Goal: Task Accomplishment & Management: Use online tool/utility

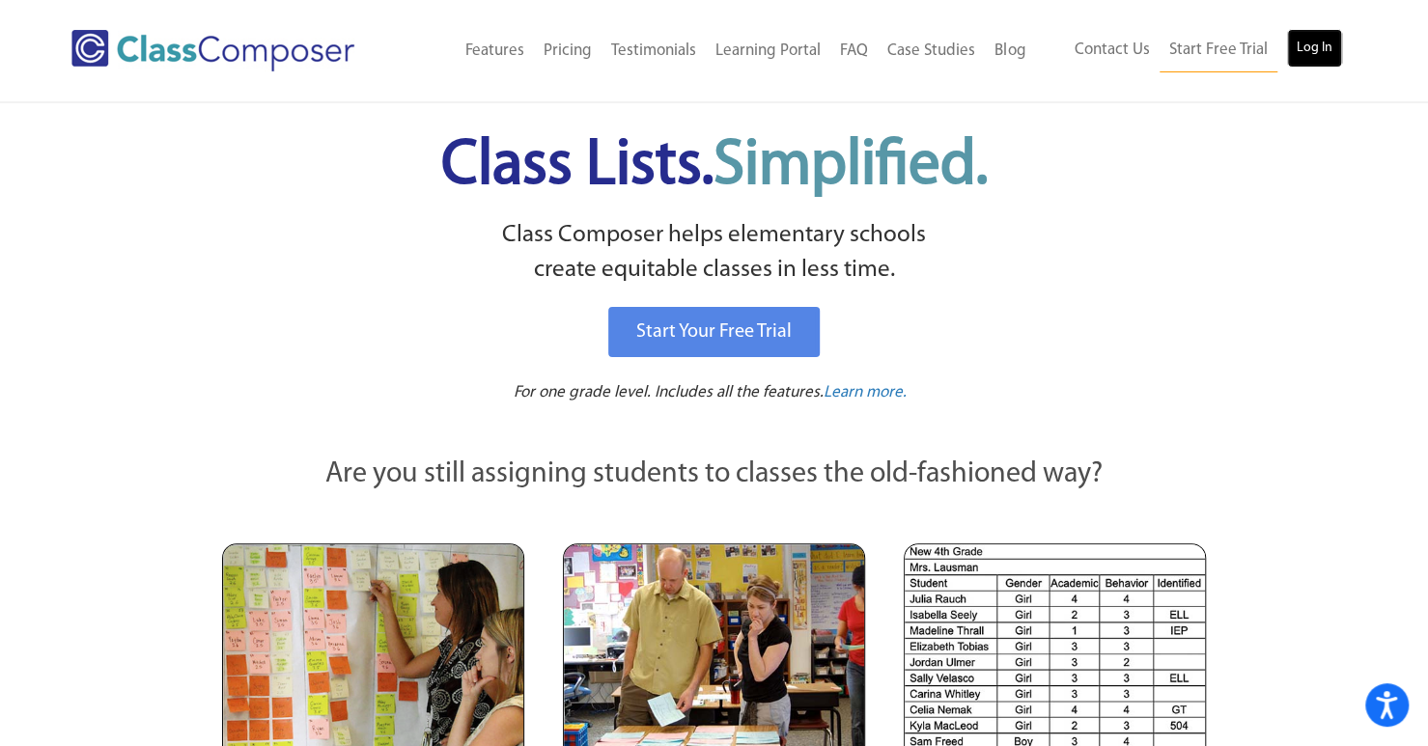
click at [1317, 53] on link "Log In" at bounding box center [1314, 48] width 55 height 39
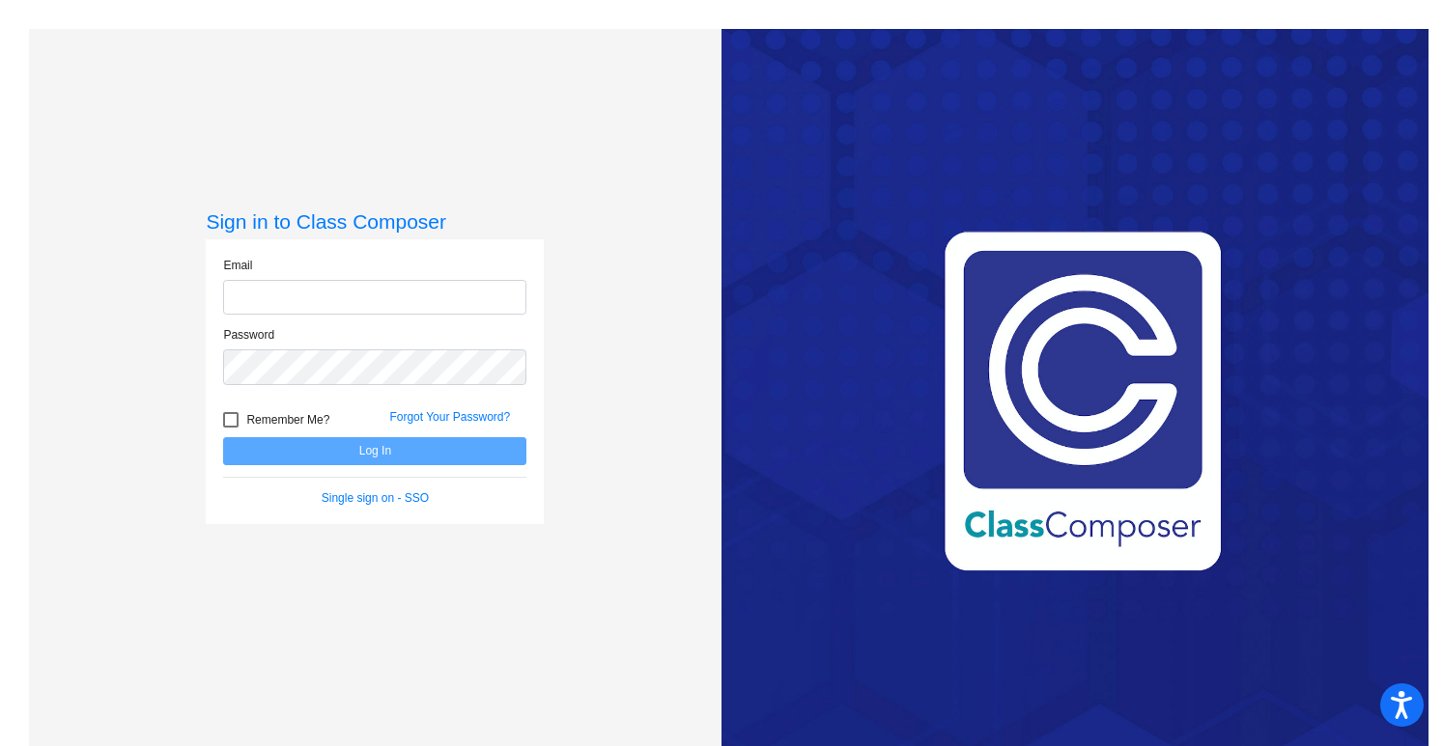
type input "jworthington@grantspass.k12.or.us"
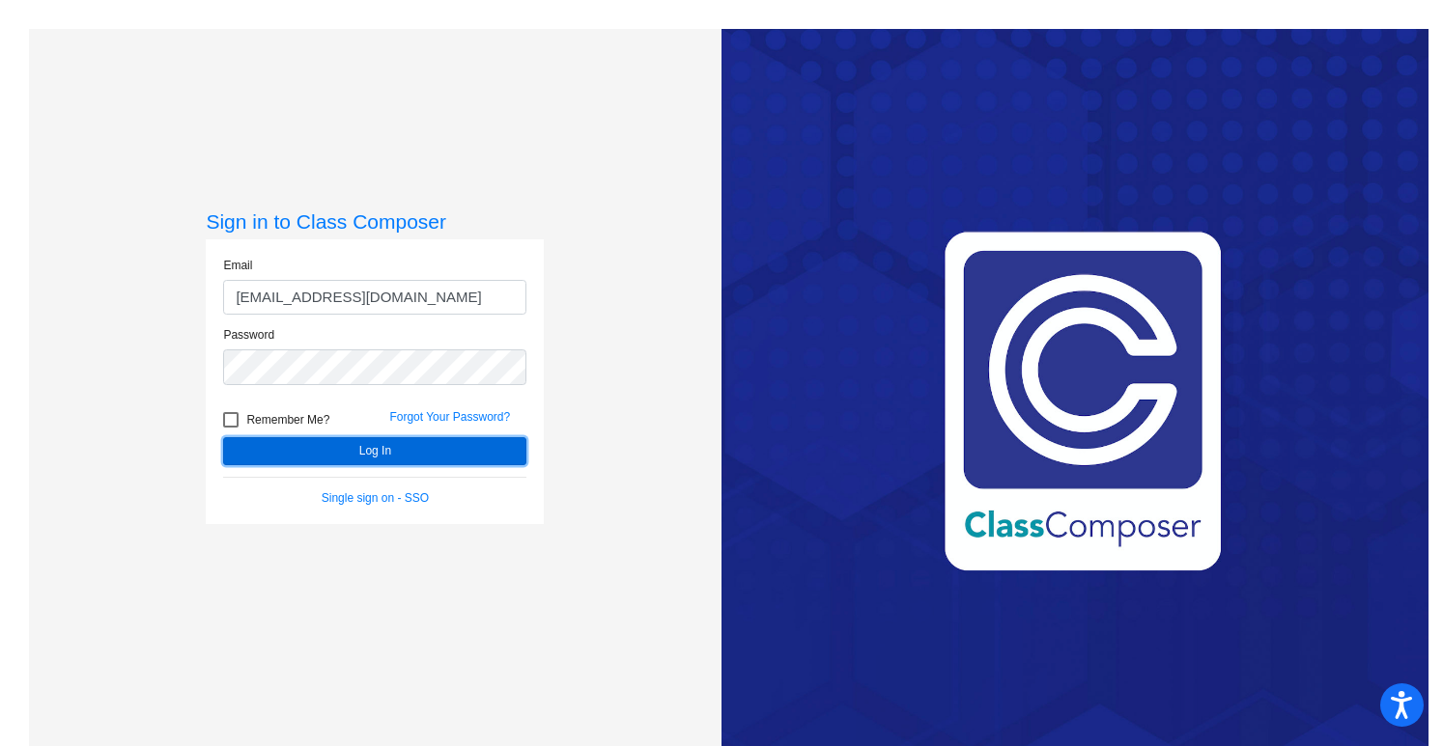
click at [377, 443] on button "Log In" at bounding box center [374, 451] width 303 height 28
click at [224, 412] on div at bounding box center [230, 419] width 15 height 15
click at [230, 428] on input "Remember Me?" at bounding box center [230, 428] width 1 height 1
checkbox input "true"
click at [307, 459] on button "Log In" at bounding box center [374, 451] width 303 height 28
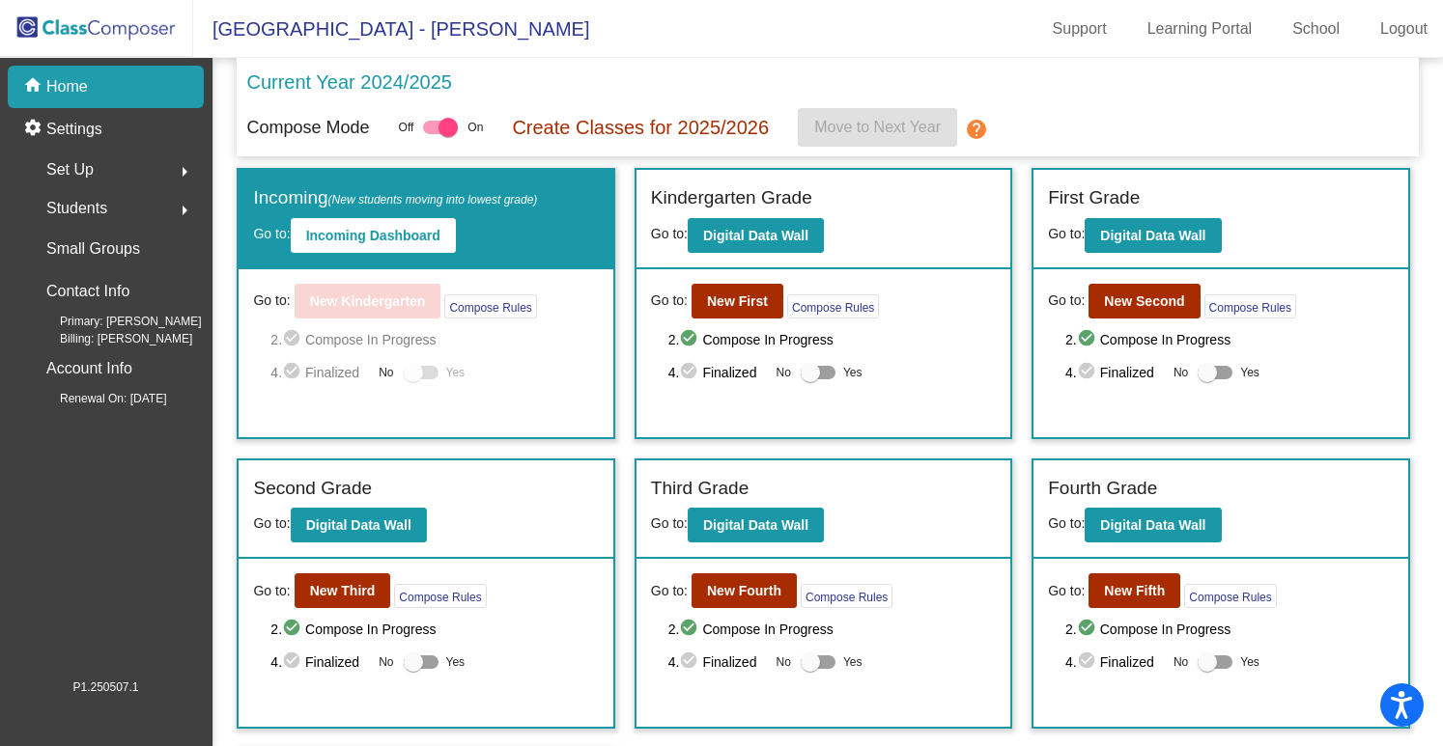
click at [363, 606] on div "Go to: New Third Compose Rules 2. check_circle Compose In Progress 4. check_cir…" at bounding box center [426, 643] width 374 height 168
click at [361, 592] on b "New Third" at bounding box center [343, 590] width 66 height 15
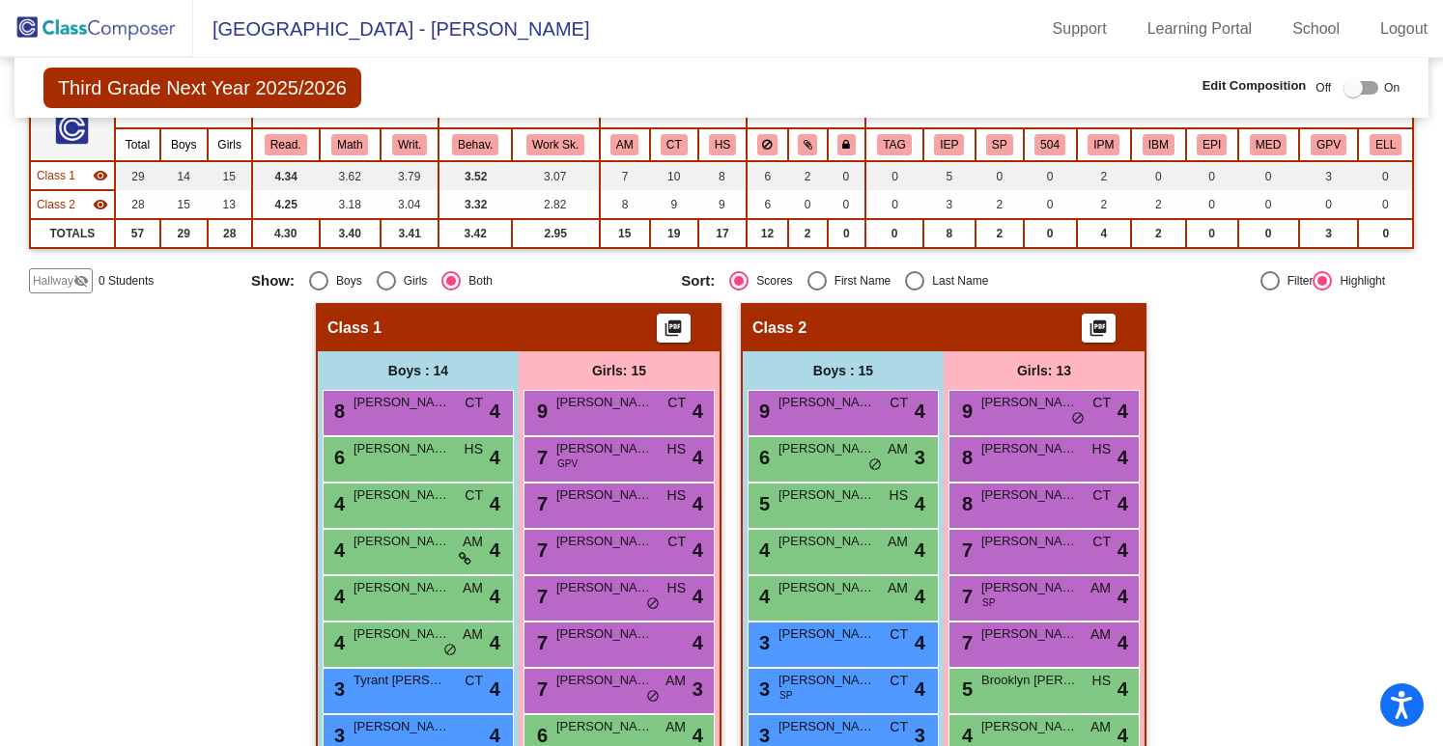
scroll to position [27, 0]
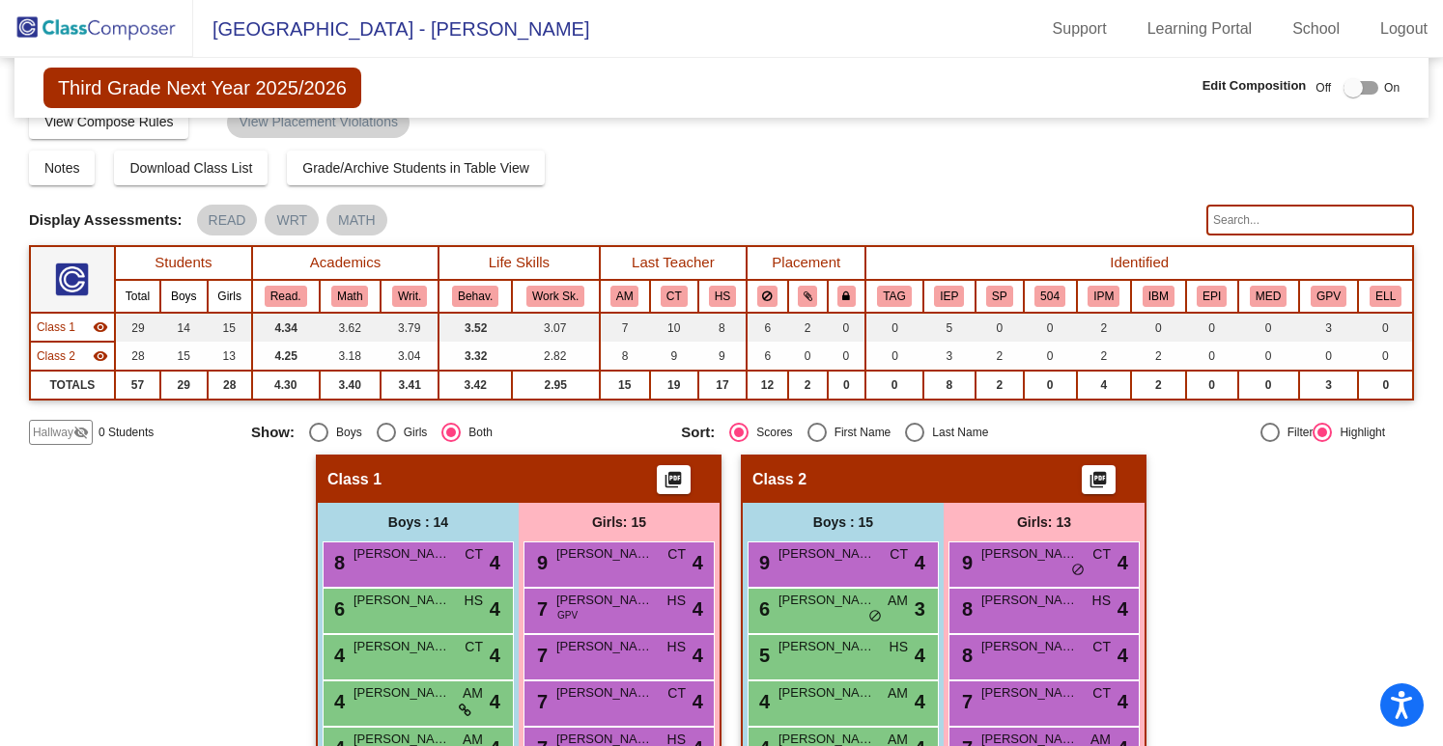
click at [1354, 91] on div at bounding box center [1360, 88] width 35 height 14
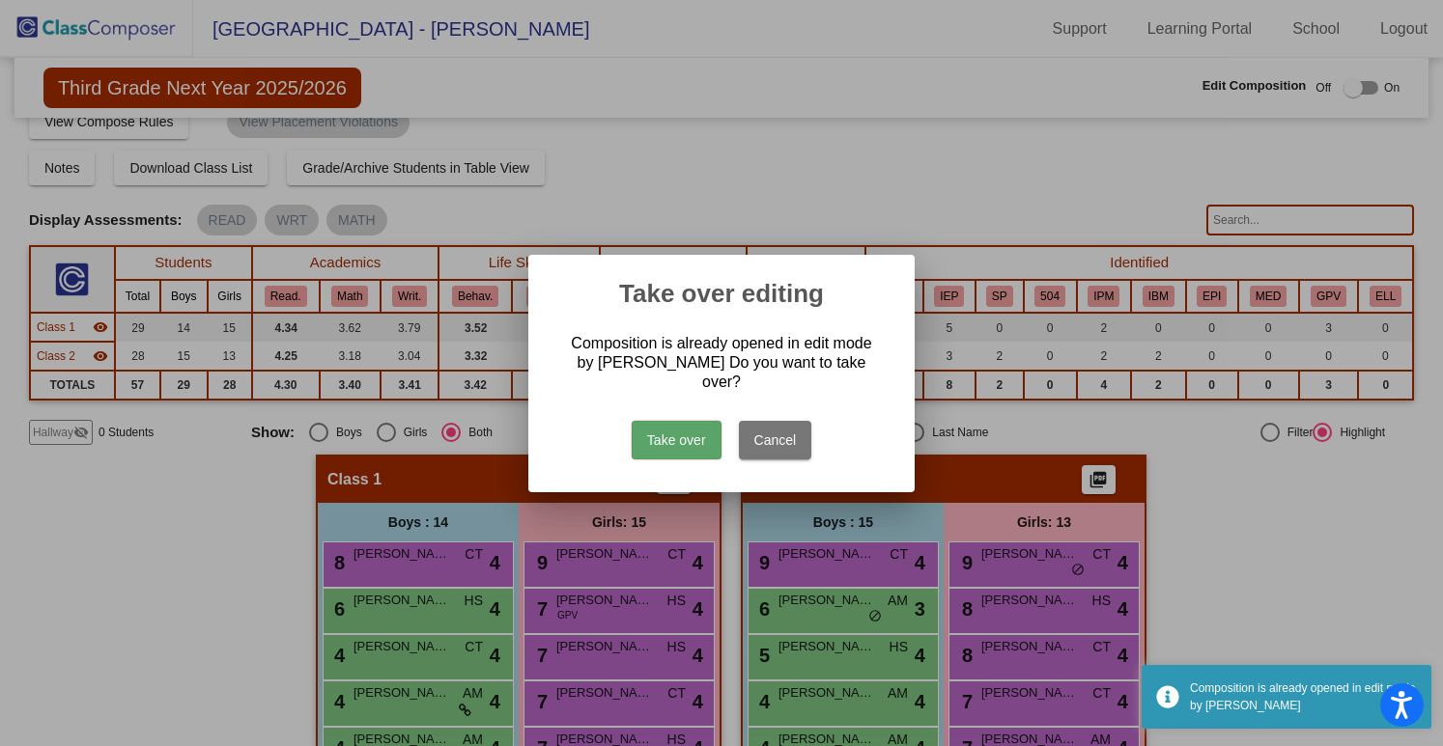
click at [674, 421] on button "Take over" at bounding box center [677, 440] width 90 height 39
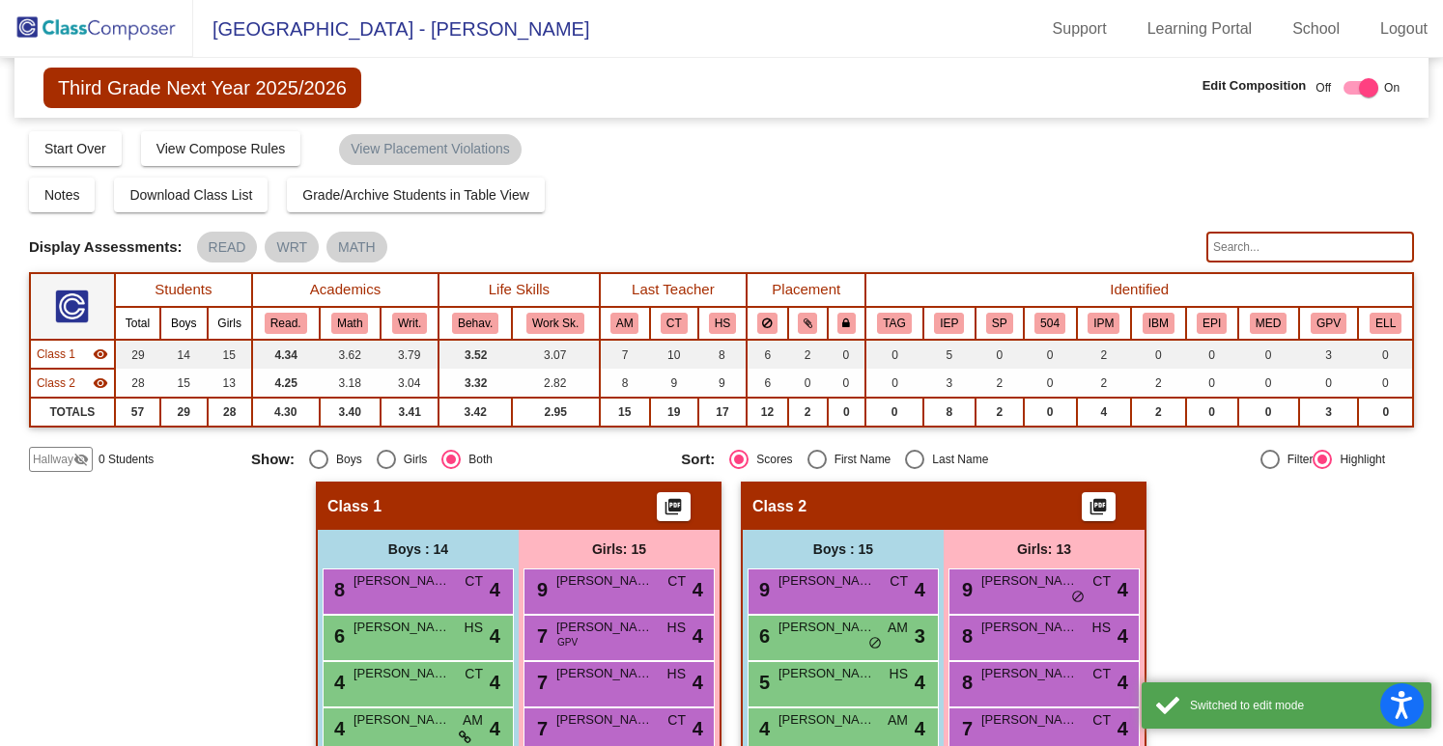
scroll to position [547, 0]
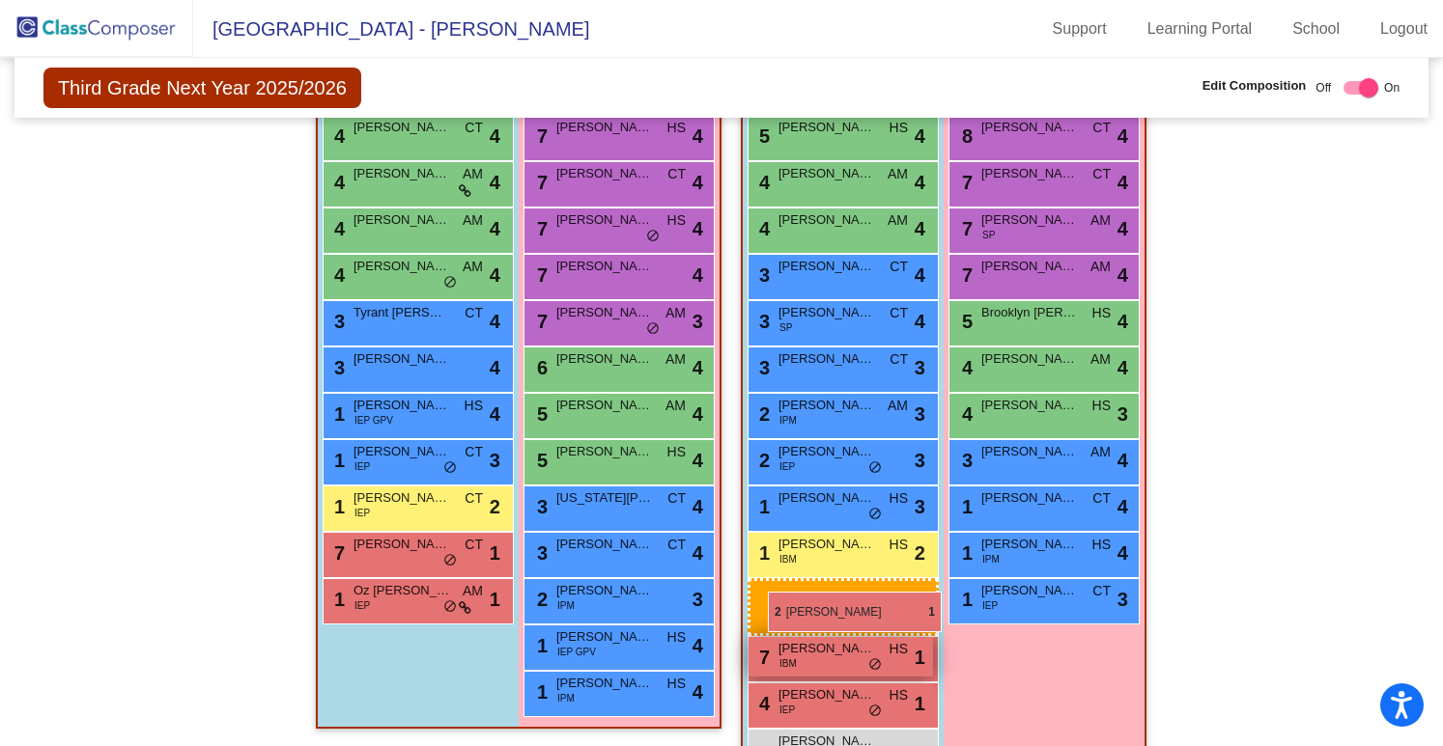
drag, startPoint x: 402, startPoint y: 590, endPoint x: 769, endPoint y: 592, distance: 367.0
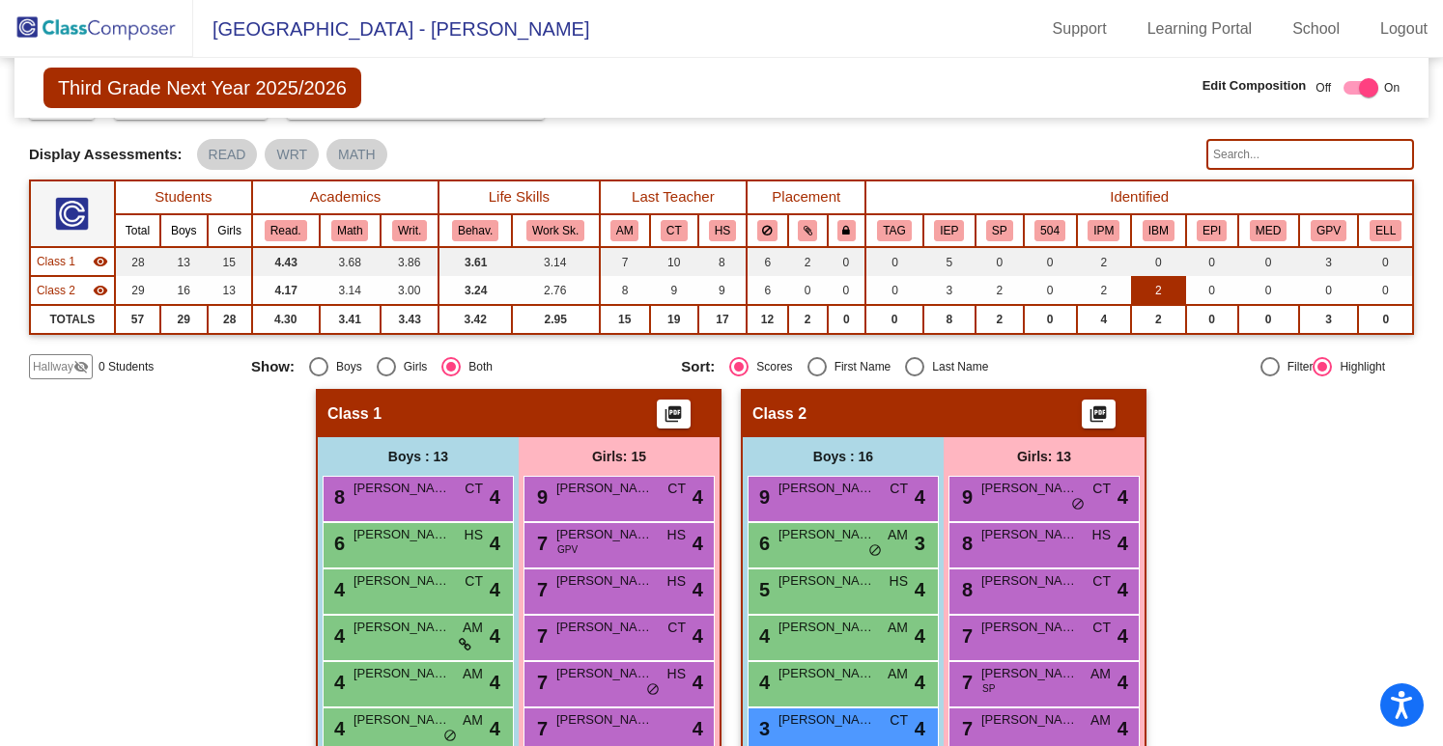
scroll to position [593, 0]
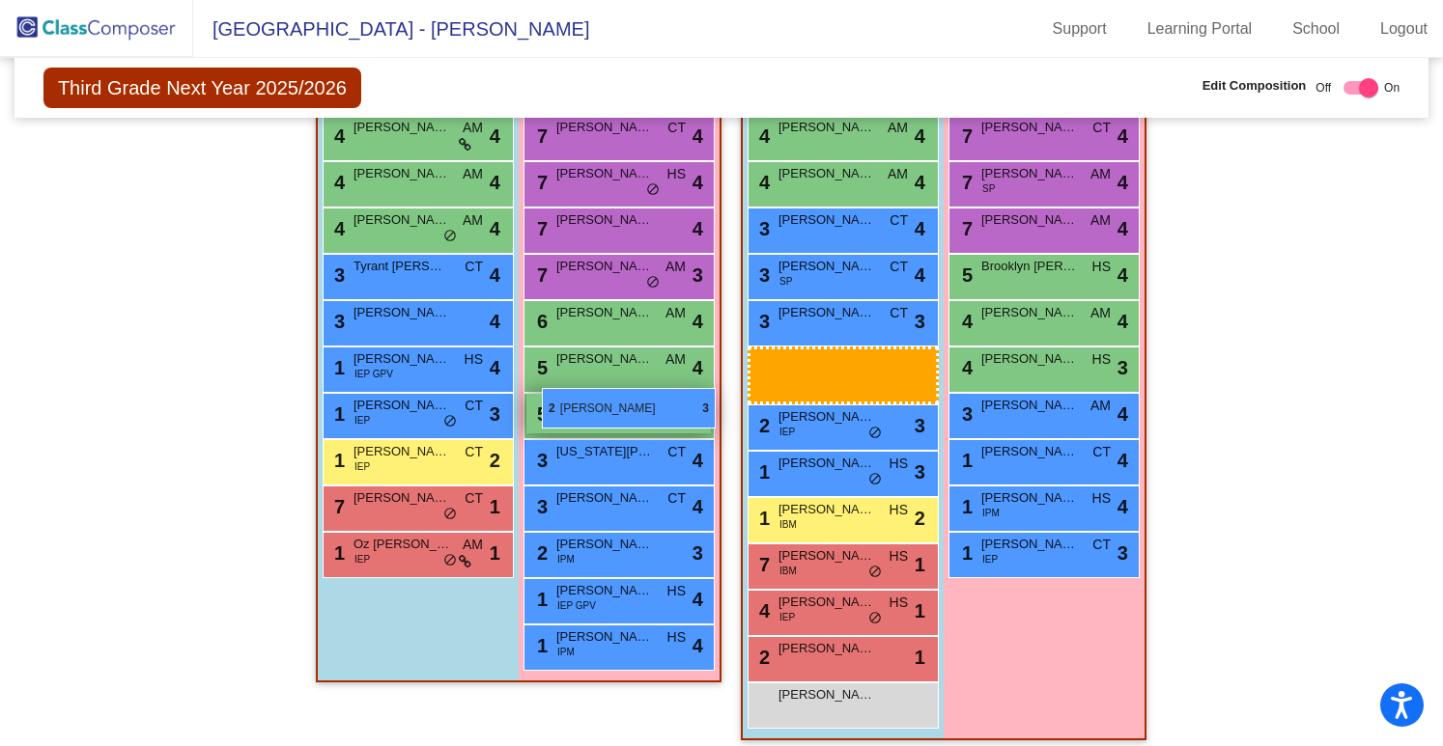
drag, startPoint x: 842, startPoint y: 371, endPoint x: 541, endPoint y: 395, distance: 302.3
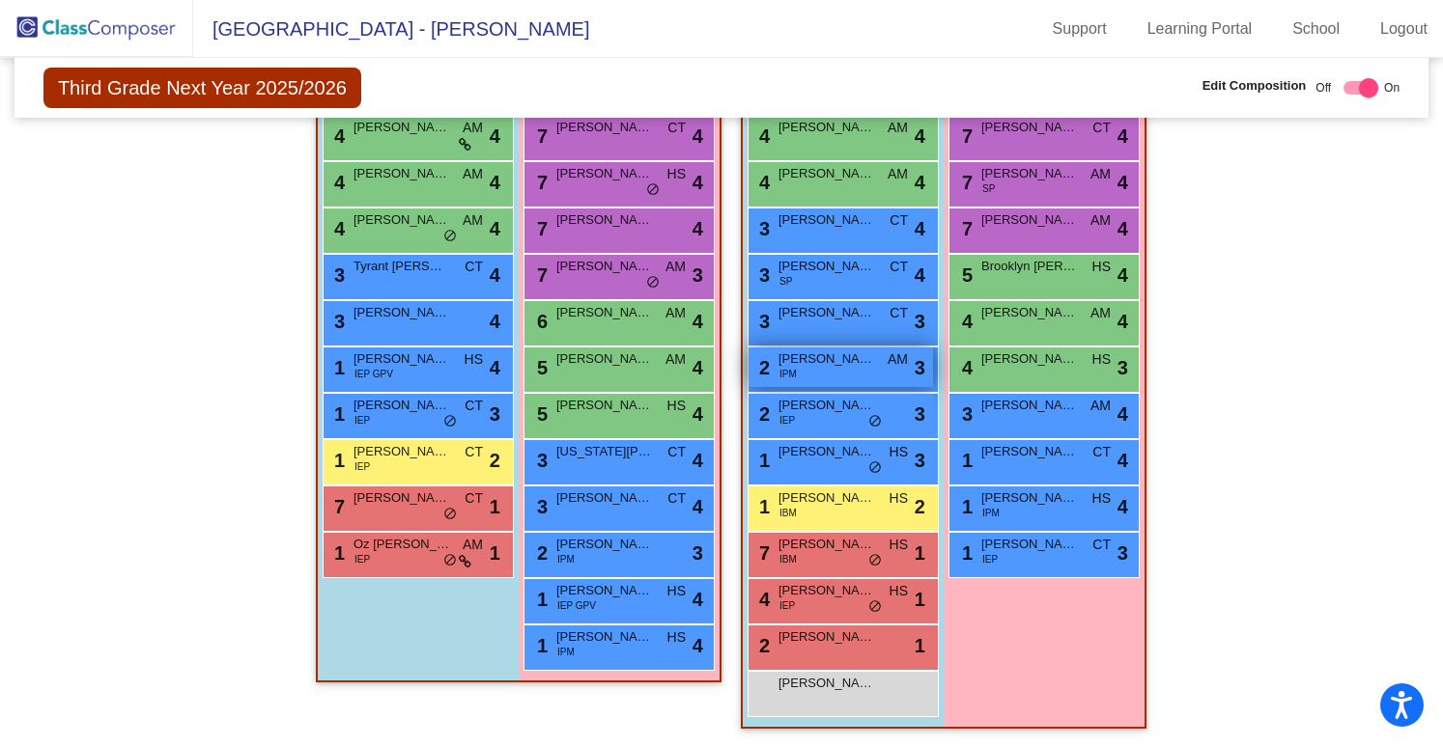
click at [818, 372] on div "2 Wyatt Fischer IPM AM lock do_not_disturb_alt 3" at bounding box center [840, 368] width 184 height 40
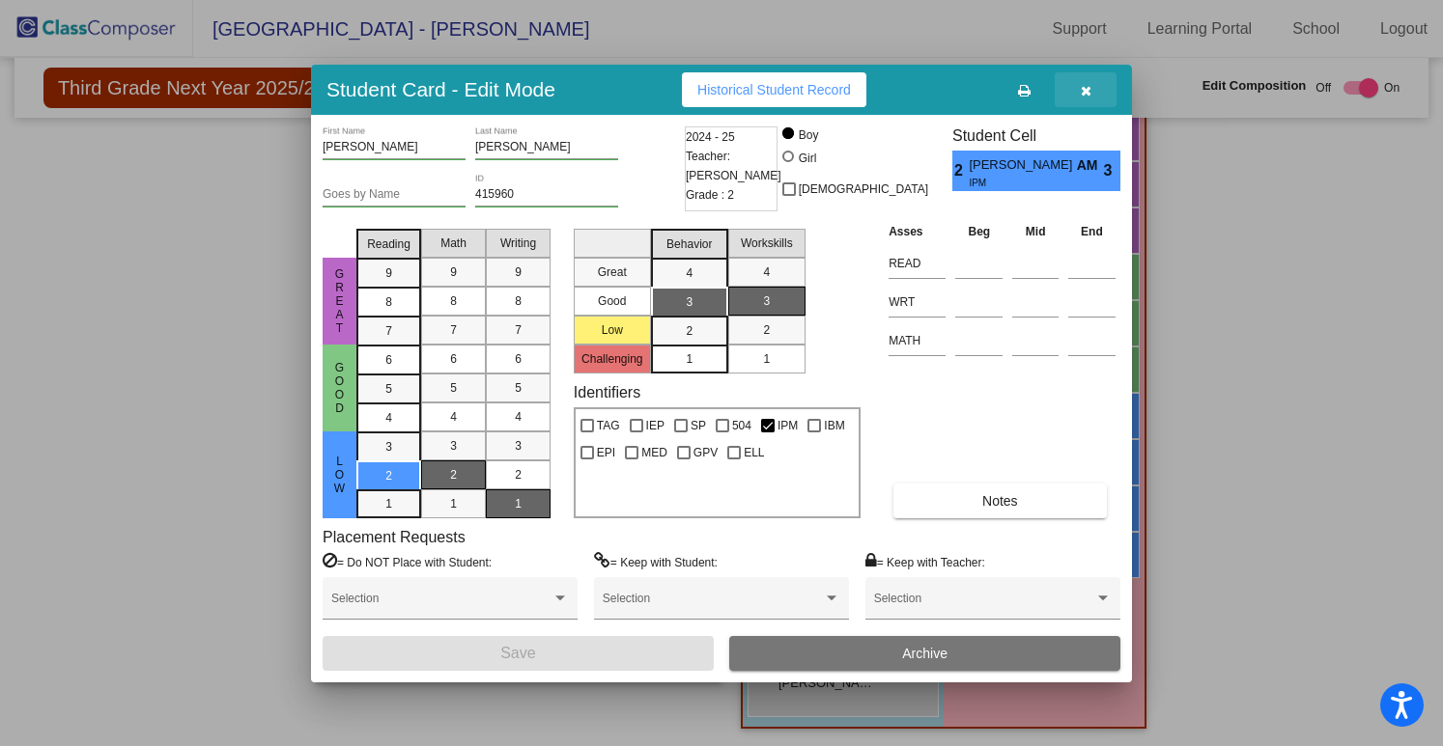
click at [1098, 82] on button "button" at bounding box center [1086, 89] width 62 height 35
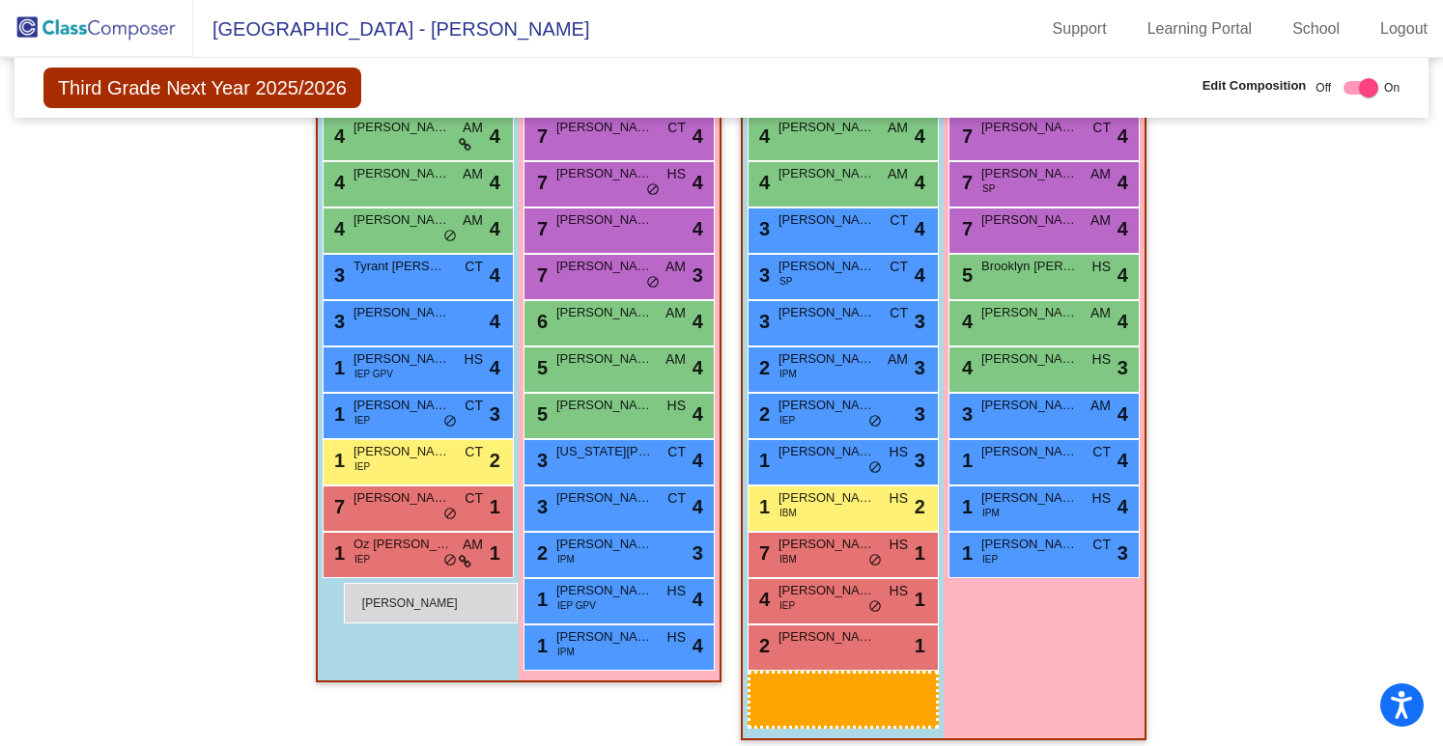
scroll to position [547, 0]
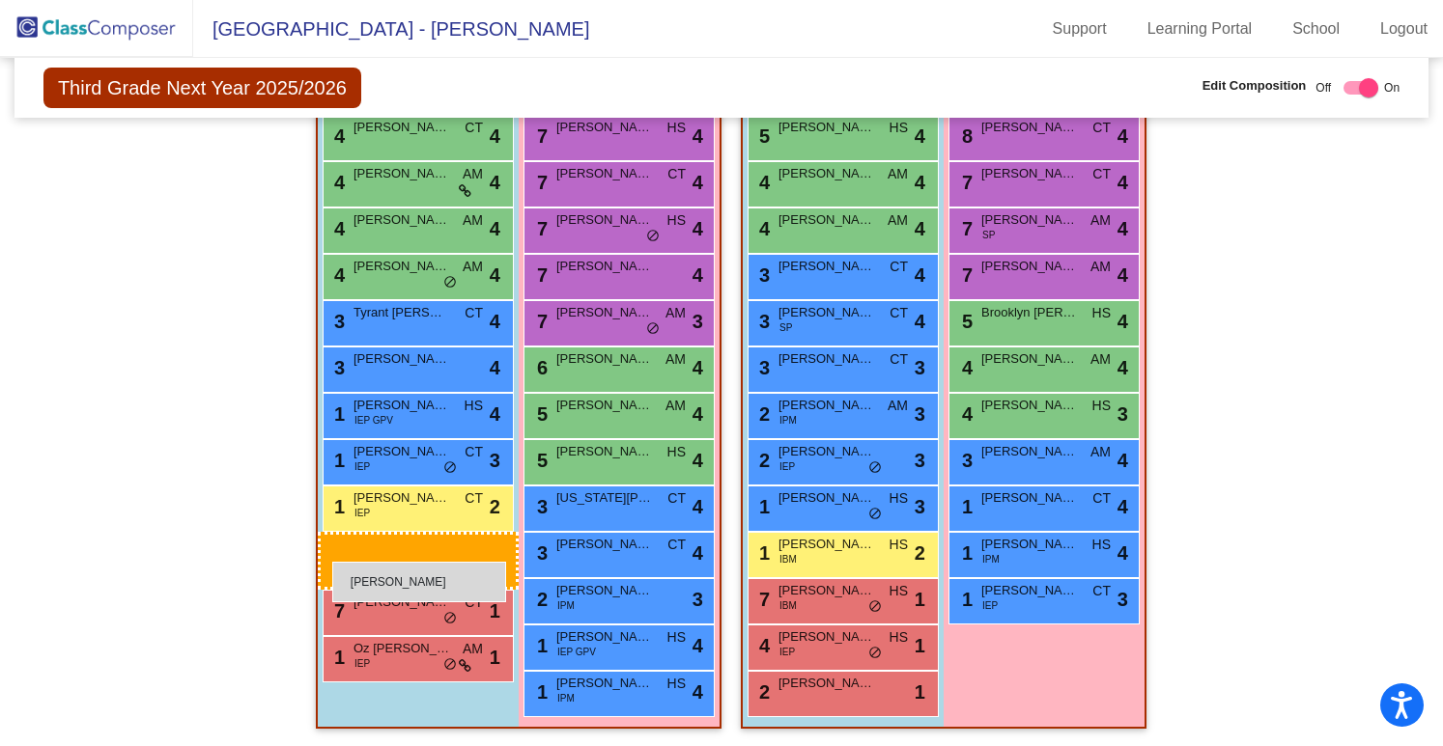
drag, startPoint x: 821, startPoint y: 687, endPoint x: 332, endPoint y: 562, distance: 504.3
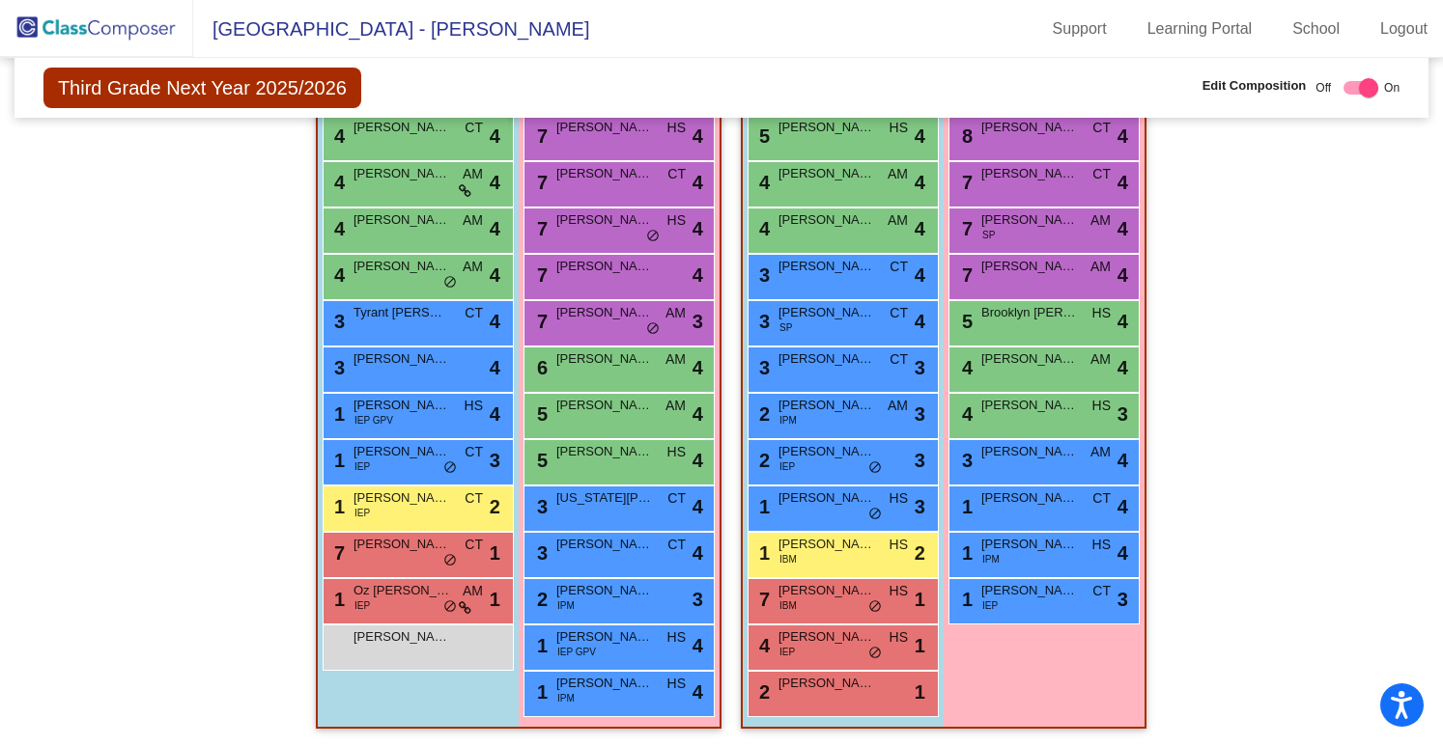
scroll to position [0, 0]
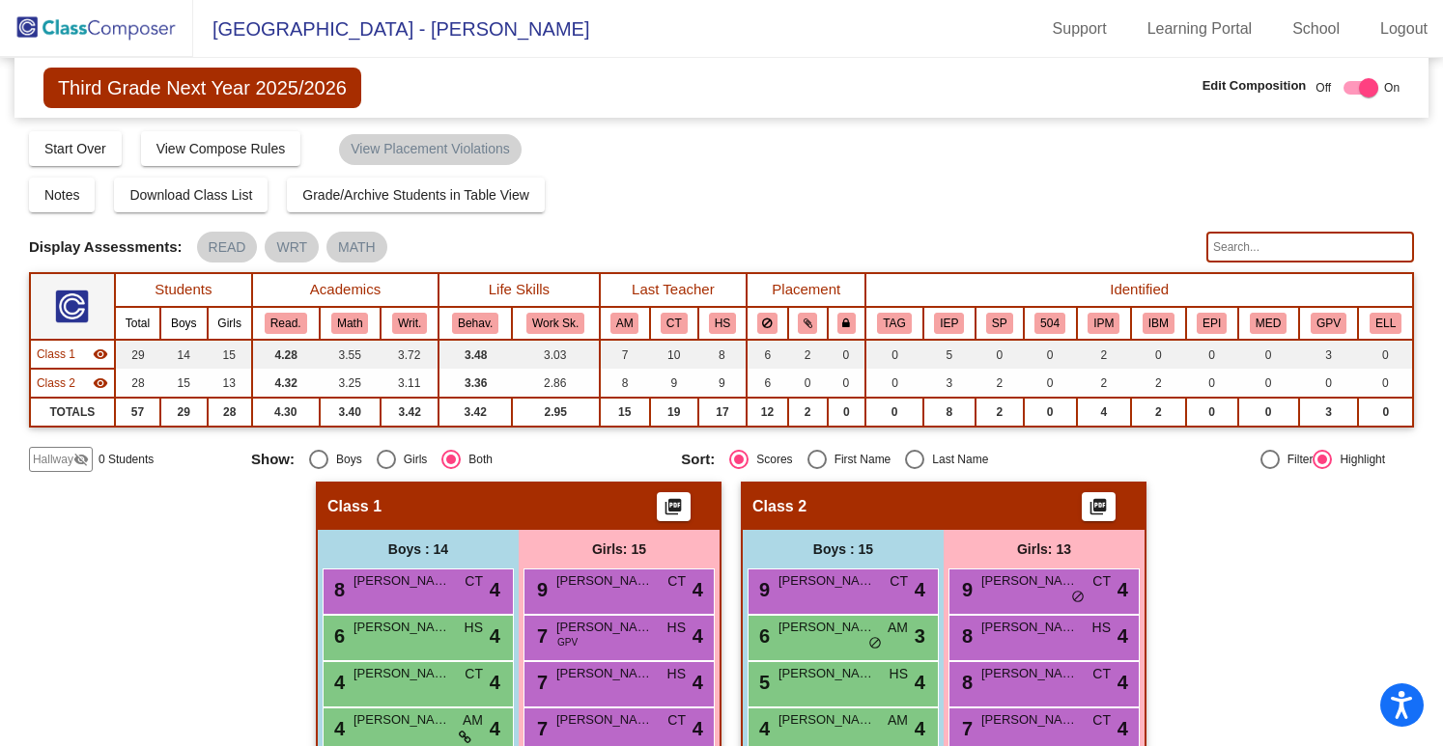
click at [106, 29] on img at bounding box center [96, 28] width 193 height 57
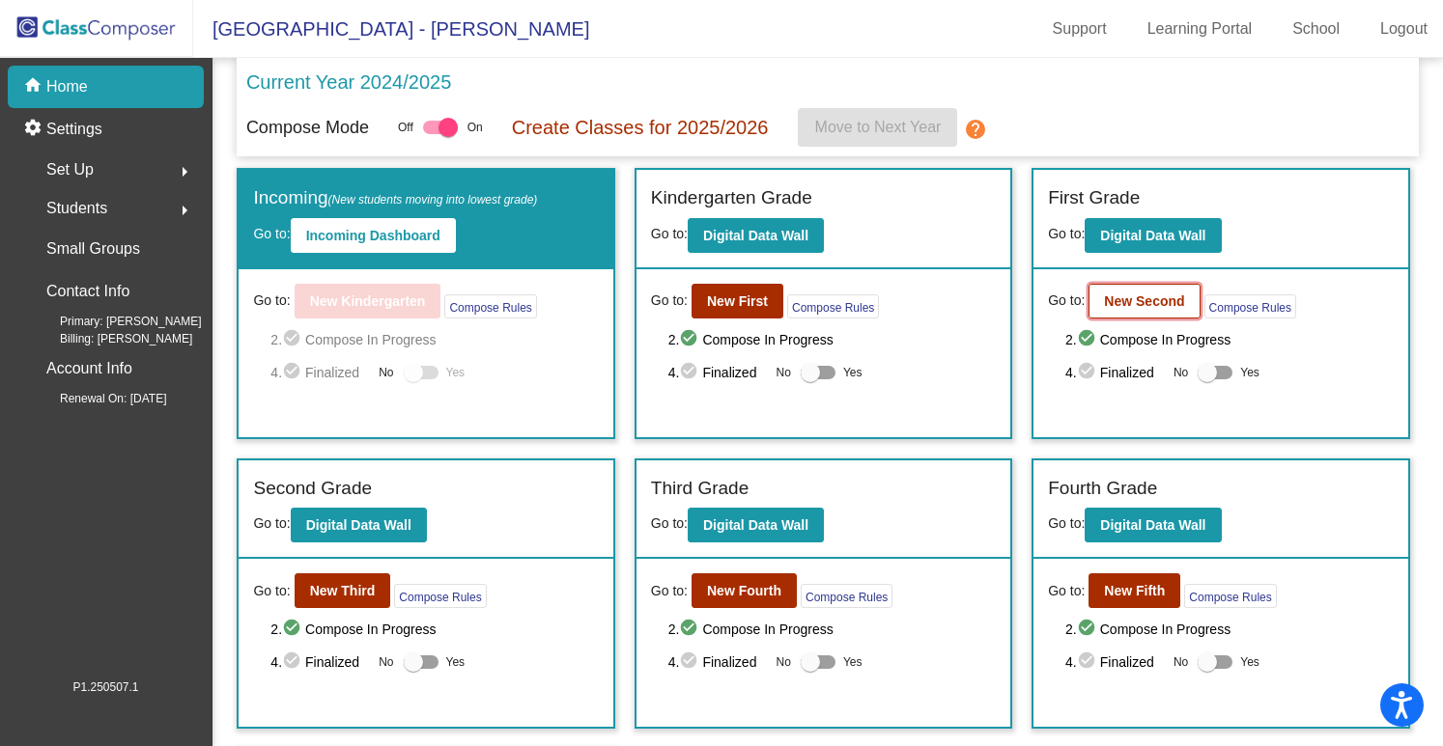
click at [1169, 297] on b "New Second" at bounding box center [1144, 301] width 80 height 15
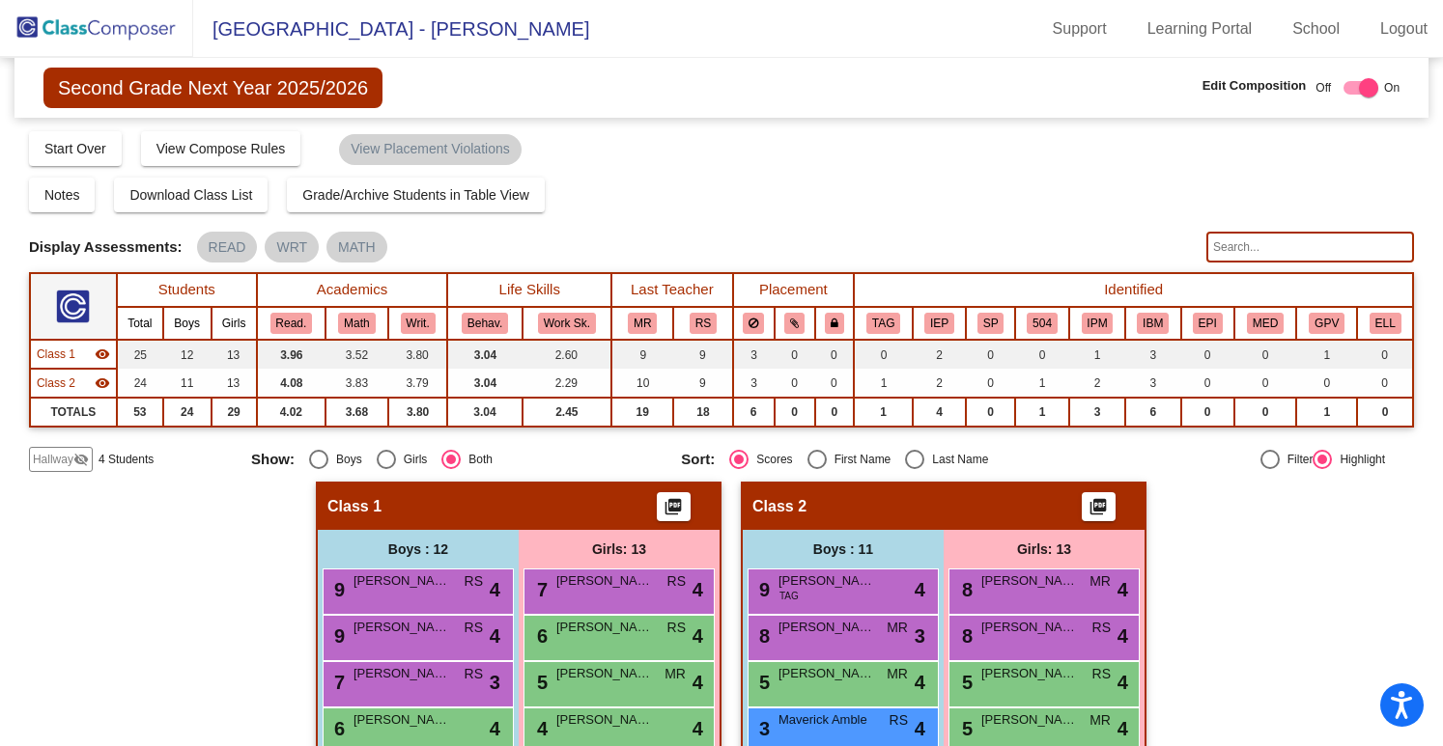
click at [114, 13] on img at bounding box center [96, 28] width 193 height 57
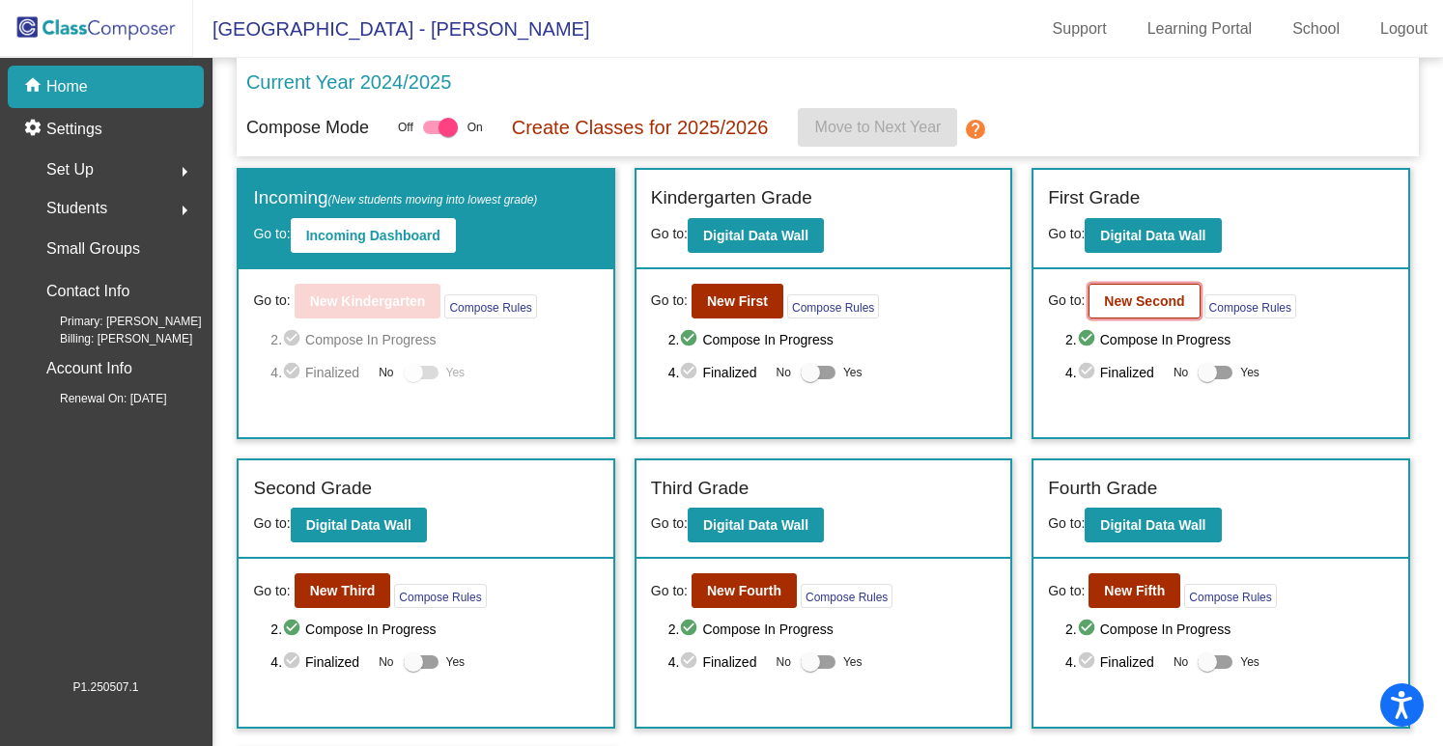
click at [1149, 291] on button "New Second" at bounding box center [1143, 301] width 111 height 35
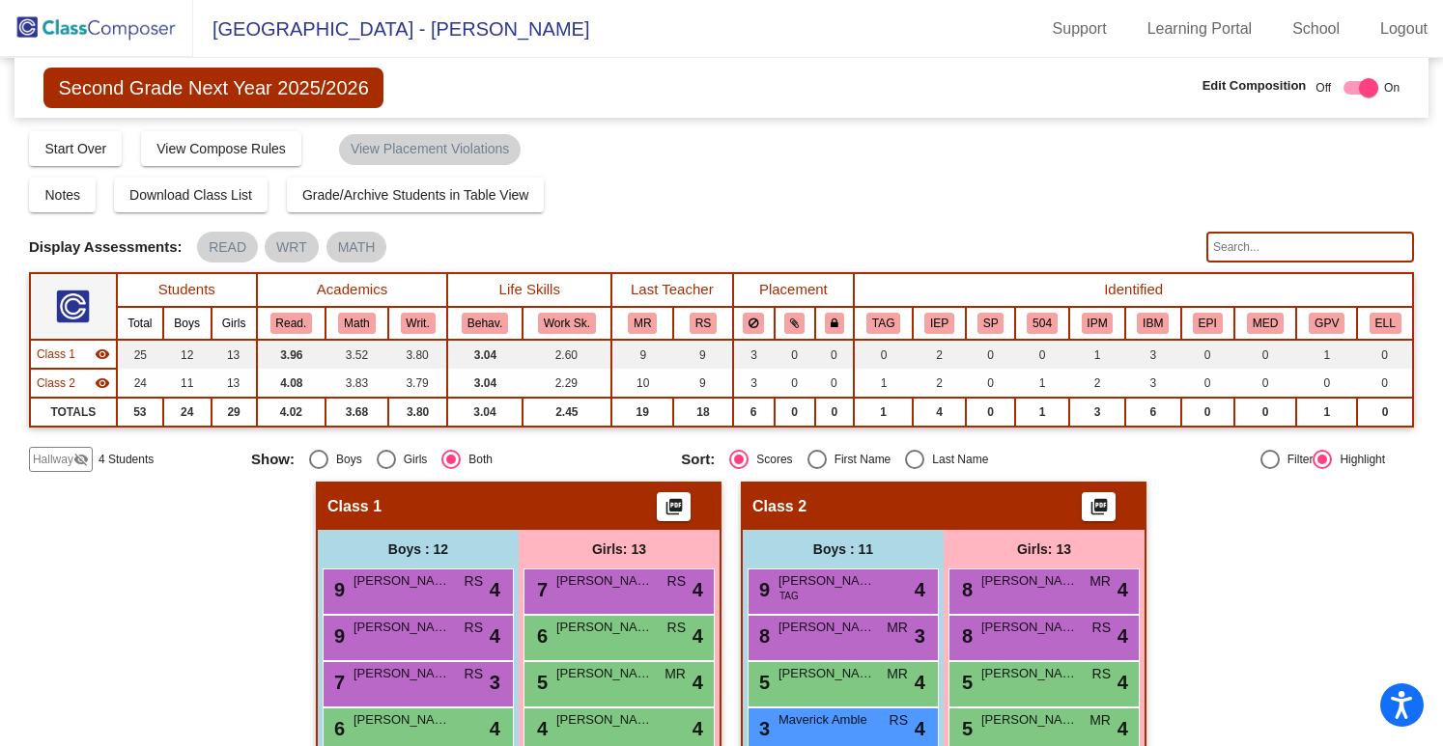
click at [77, 457] on mat-icon "visibility_off" at bounding box center [80, 459] width 15 height 15
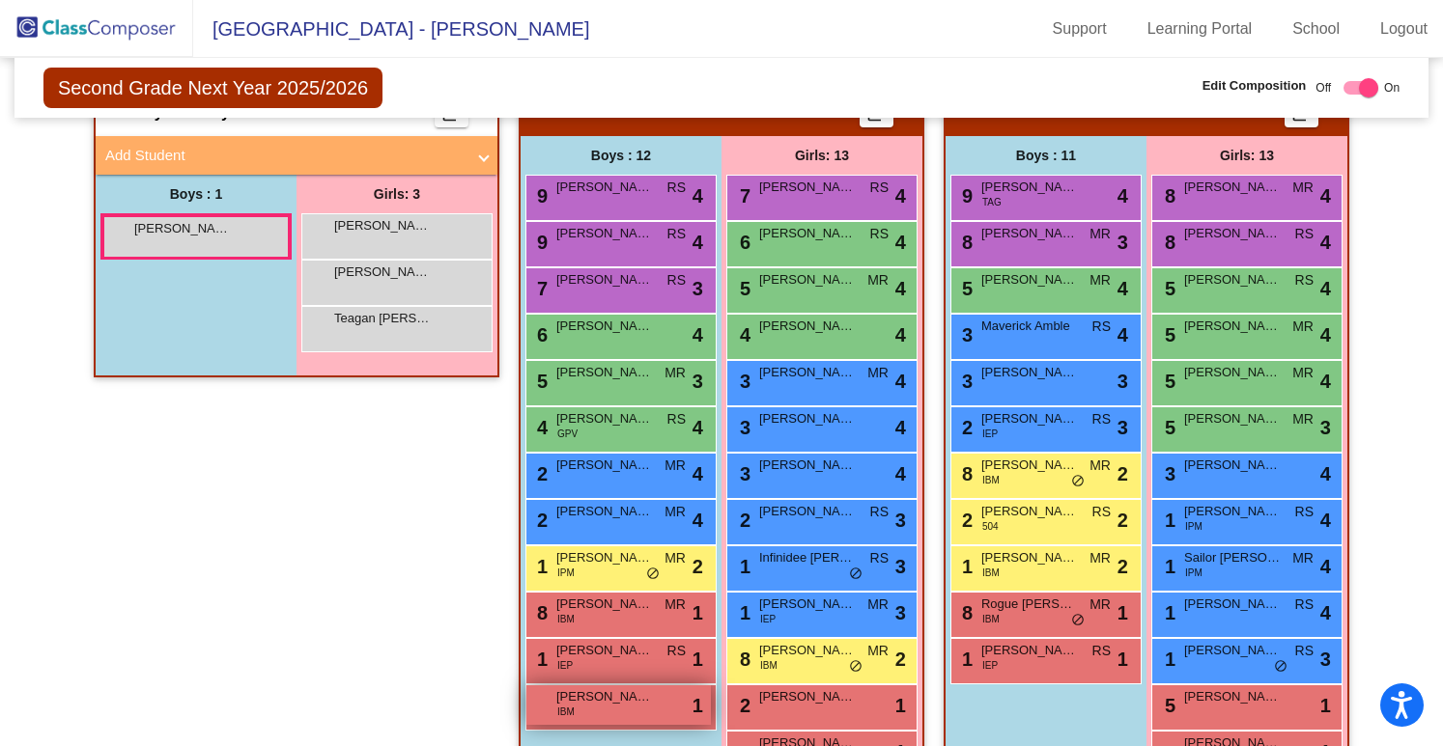
scroll to position [454, 0]
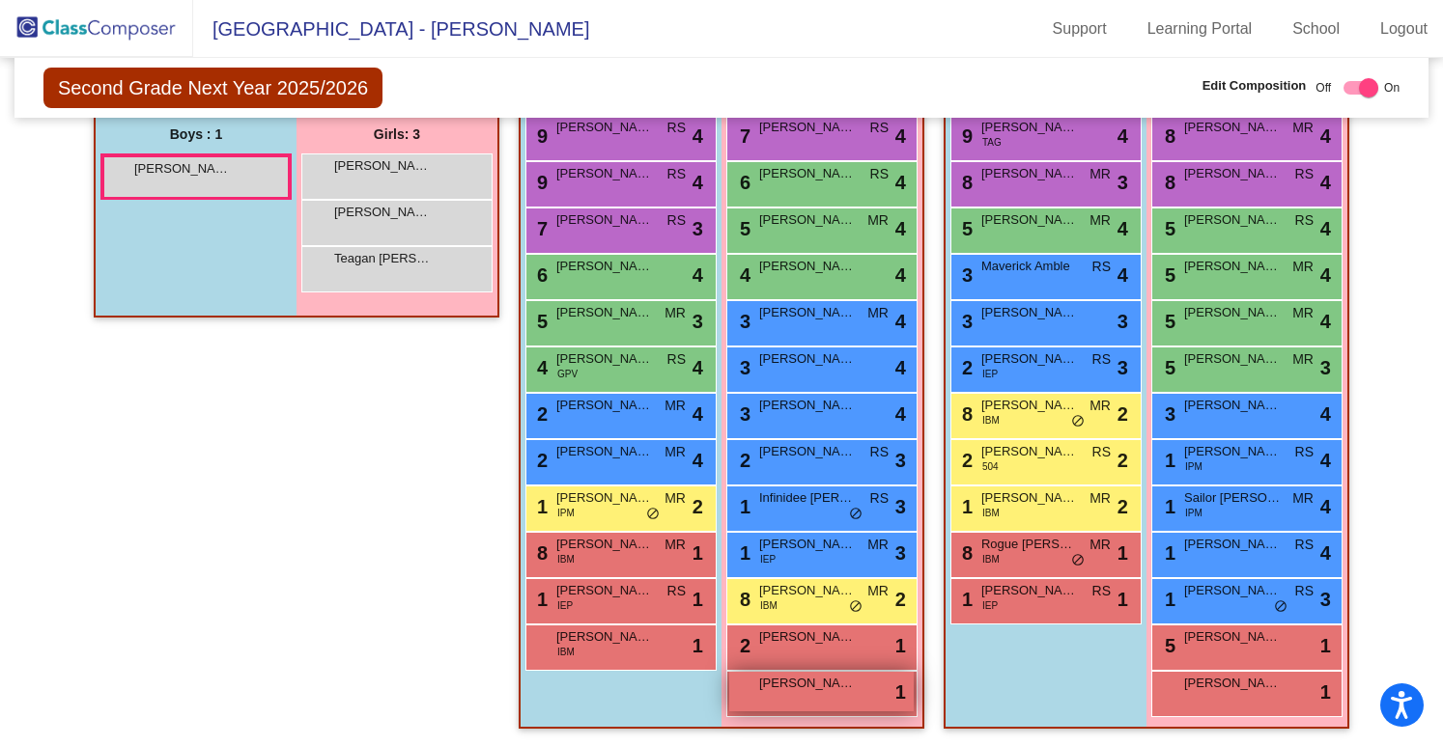
click at [799, 689] on span "Robin Jellison" at bounding box center [807, 683] width 97 height 19
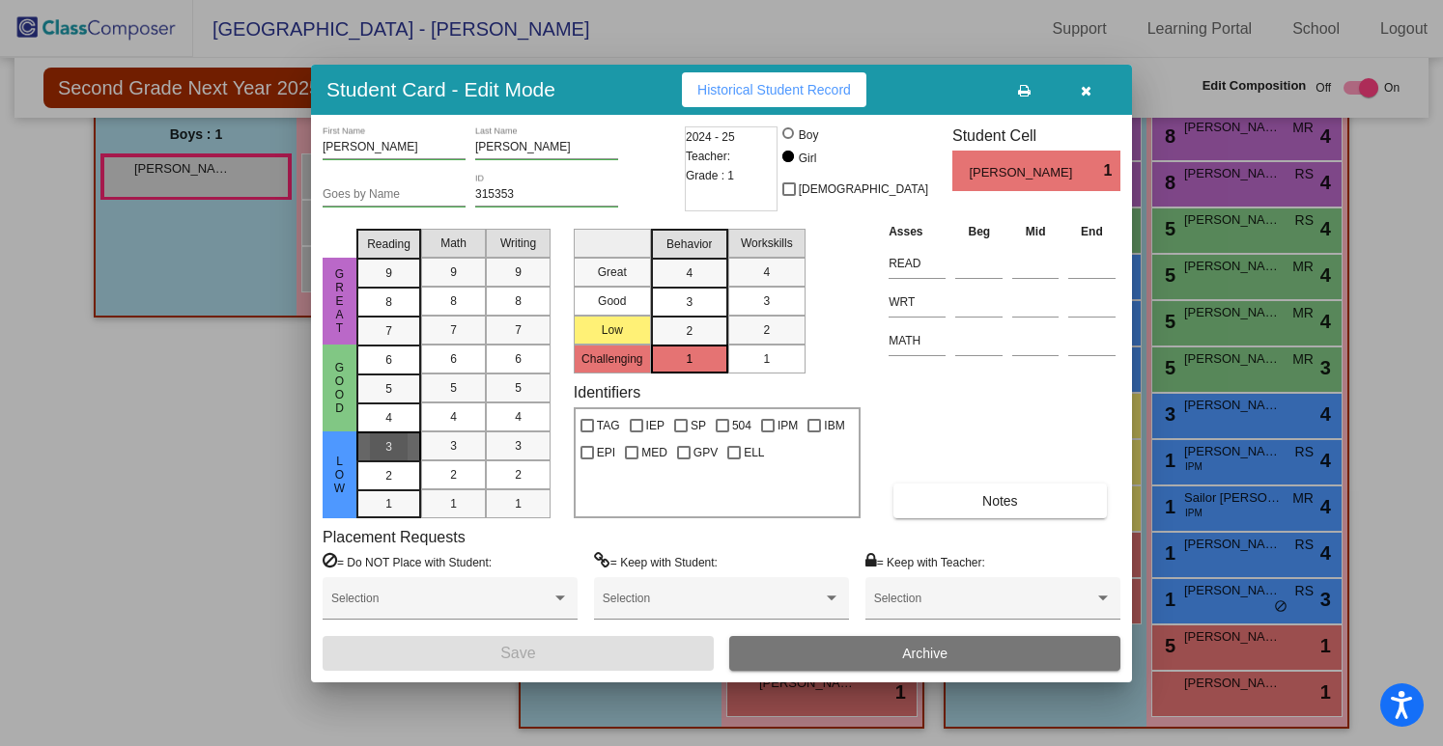
click at [399, 436] on div "3" at bounding box center [389, 447] width 38 height 29
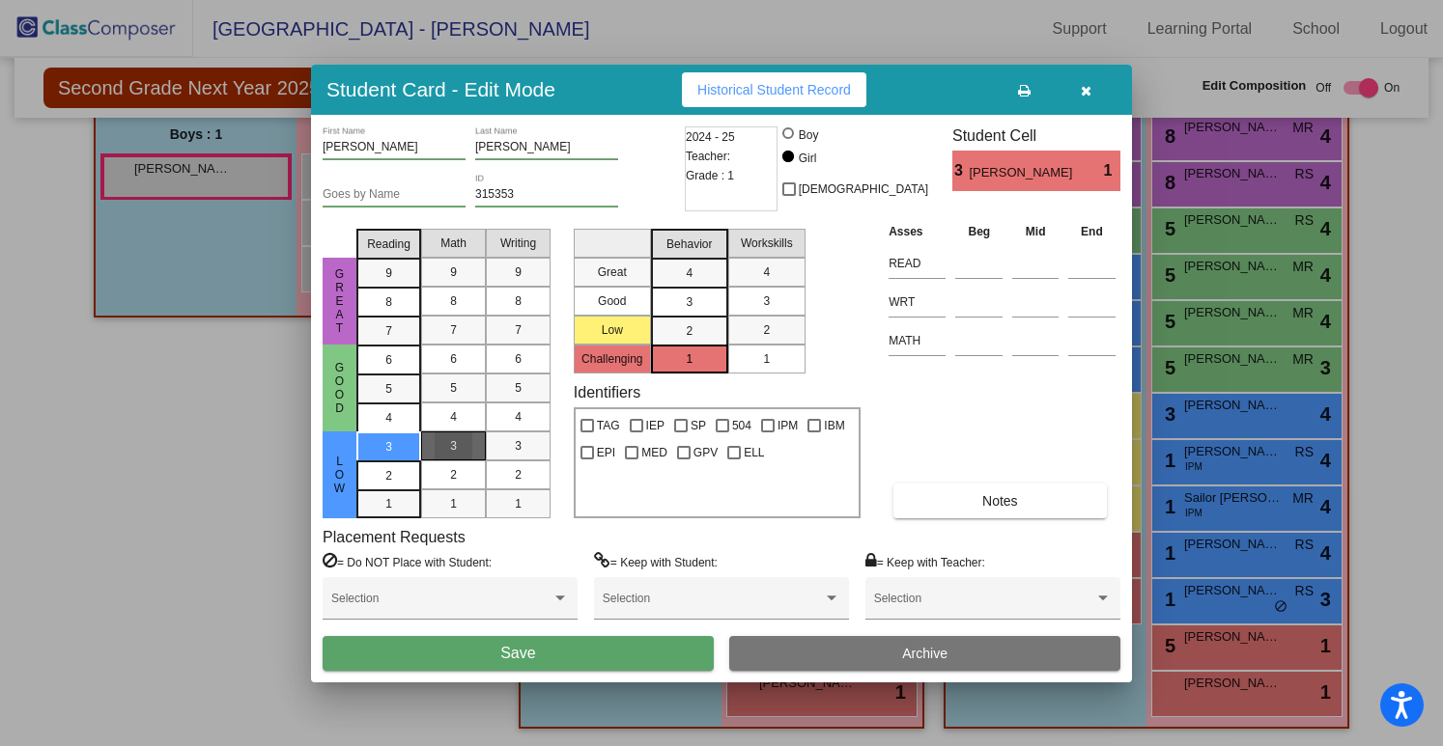
click at [473, 433] on mat-list-option "3" at bounding box center [453, 446] width 65 height 29
click at [500, 437] on div "3" at bounding box center [518, 446] width 38 height 29
click at [756, 363] on div "1" at bounding box center [766, 359] width 38 height 29
click at [558, 652] on button "Save" at bounding box center [518, 653] width 391 height 35
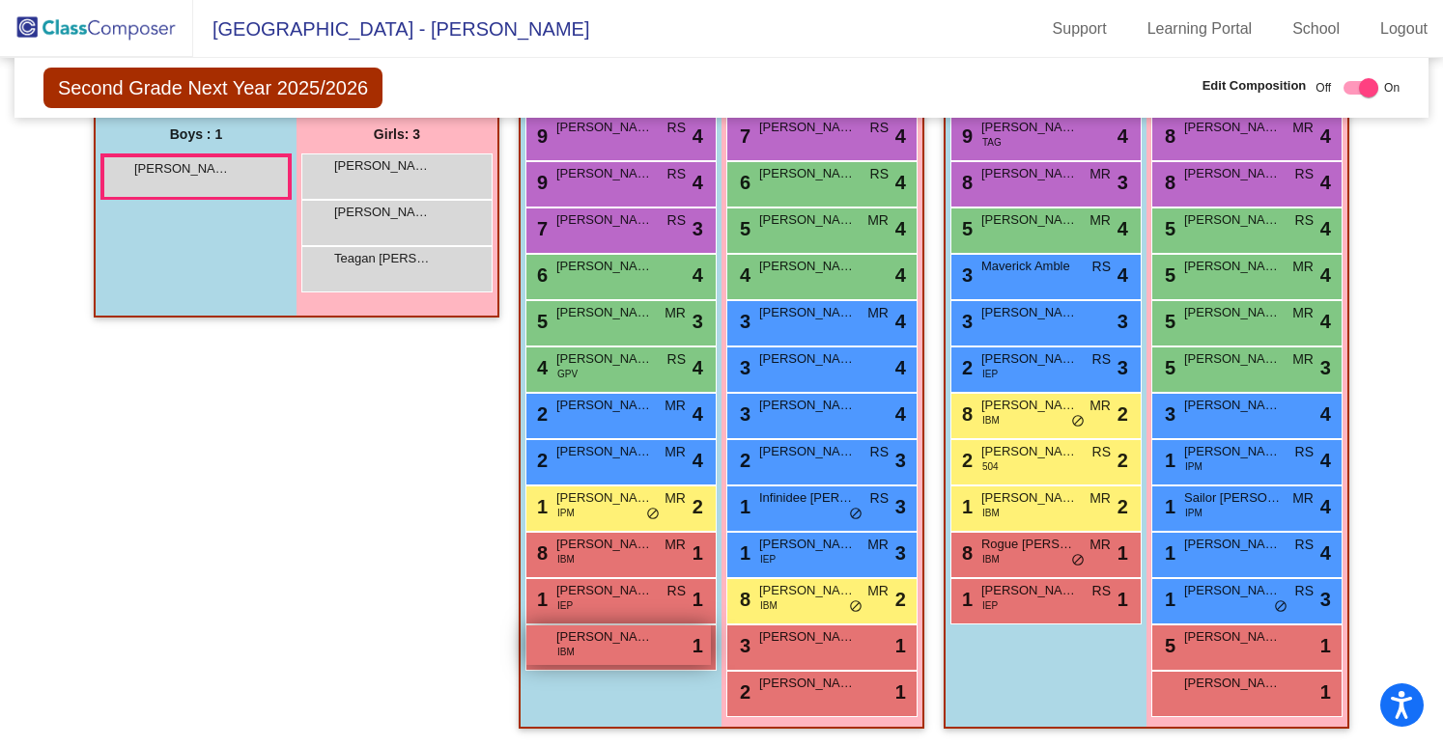
click at [605, 655] on div "Arwin Ham IBM lock do_not_disturb_alt 1" at bounding box center [618, 646] width 184 height 40
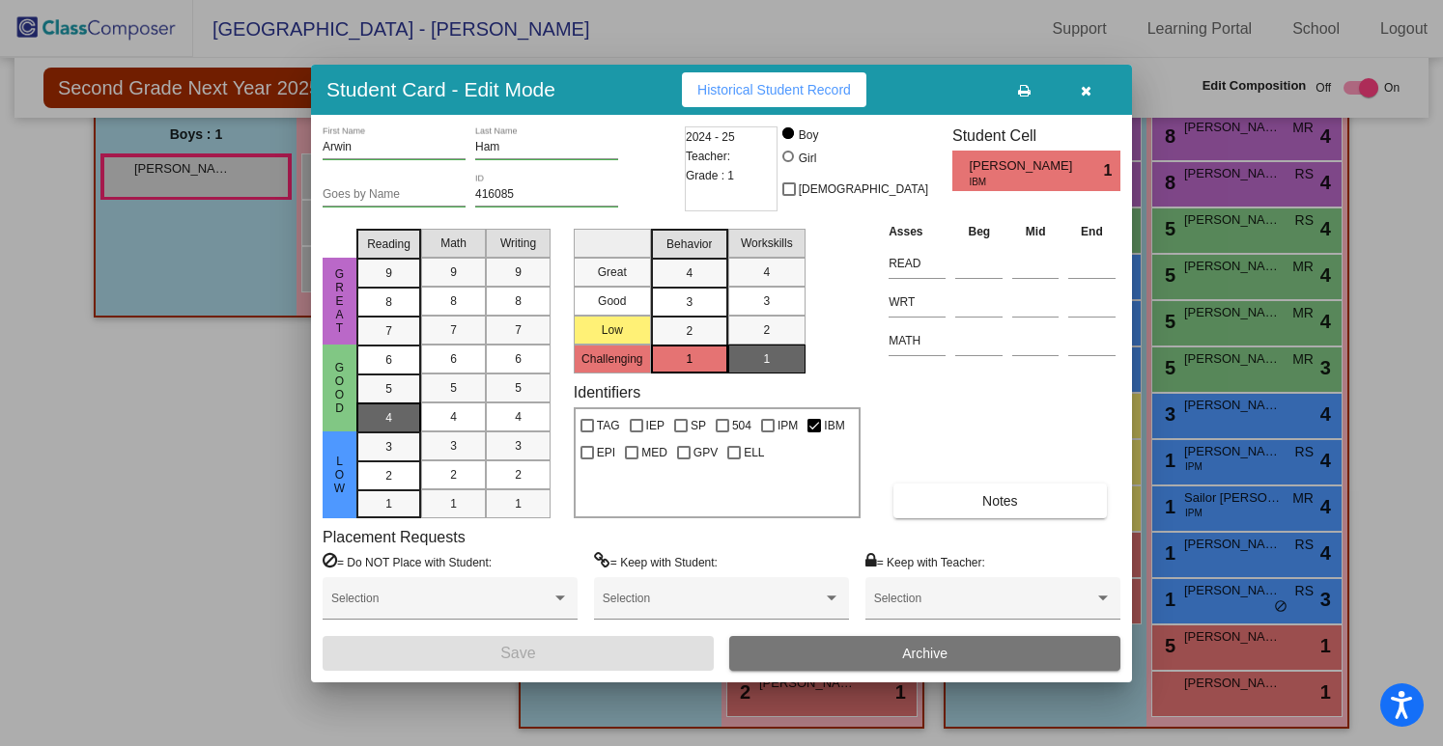
click at [406, 375] on div "4" at bounding box center [389, 360] width 38 height 29
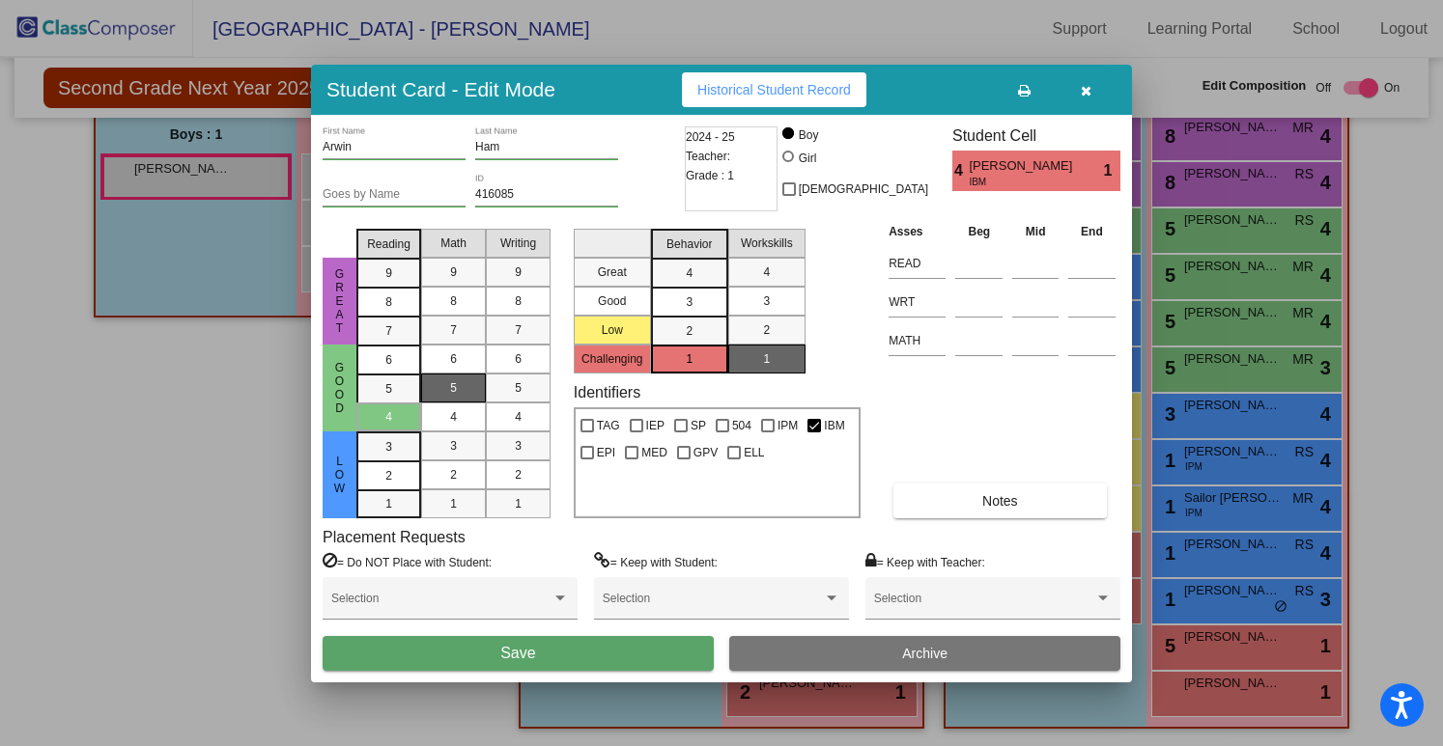
click at [472, 395] on mat-list-option "5" at bounding box center [453, 388] width 65 height 29
click at [509, 391] on div "5" at bounding box center [518, 388] width 38 height 29
click at [527, 657] on span "Save" at bounding box center [517, 653] width 35 height 16
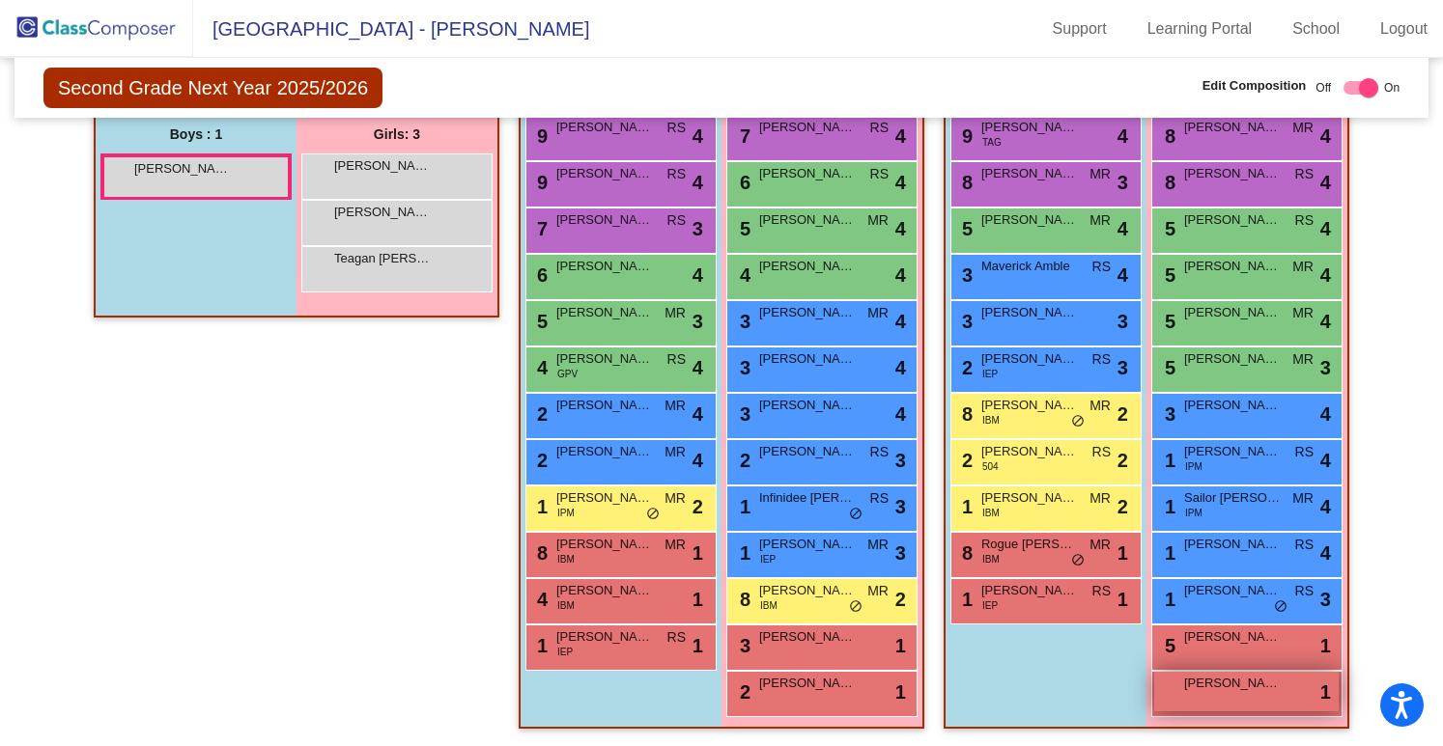
click at [1211, 702] on div "Amelia Barton-Smith lock do_not_disturb_alt 1" at bounding box center [1246, 692] width 184 height 40
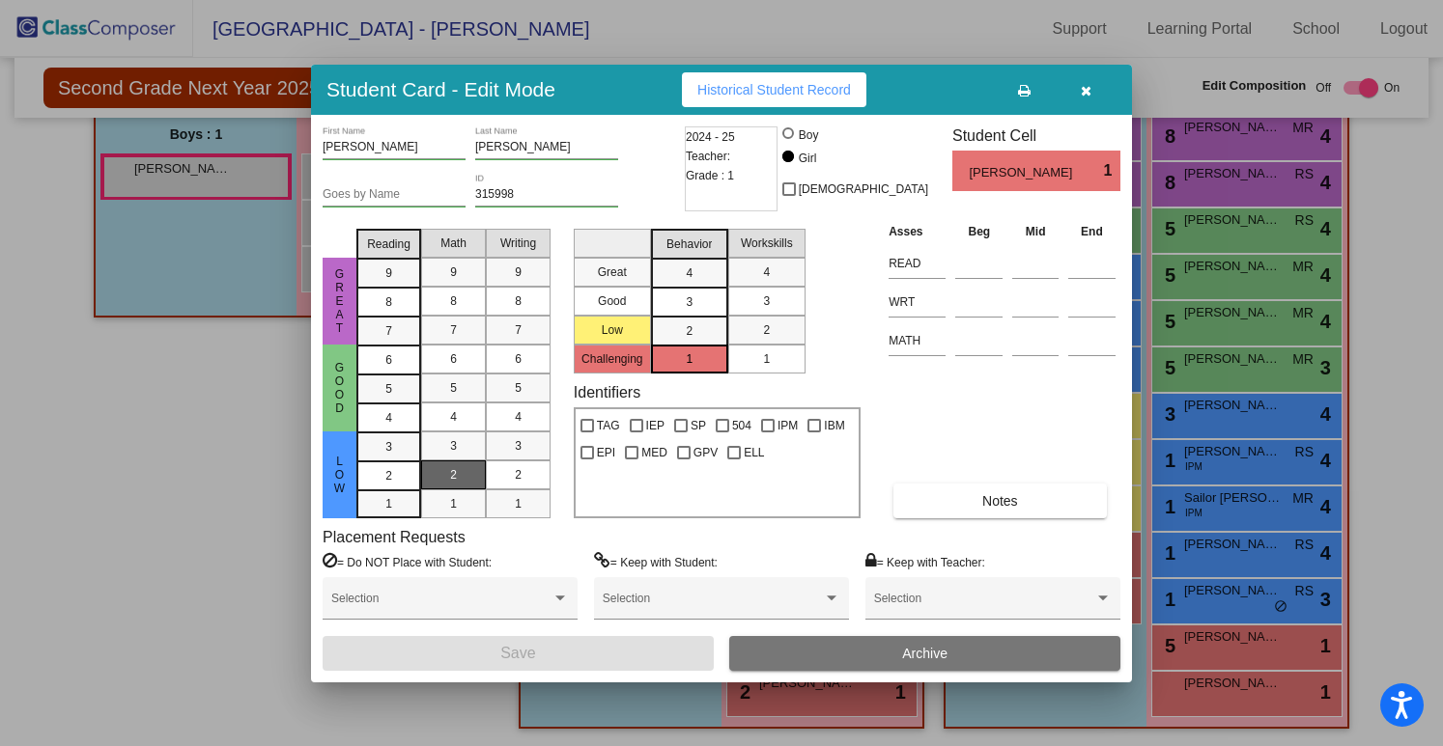
click at [456, 476] on span "2" at bounding box center [453, 474] width 7 height 17
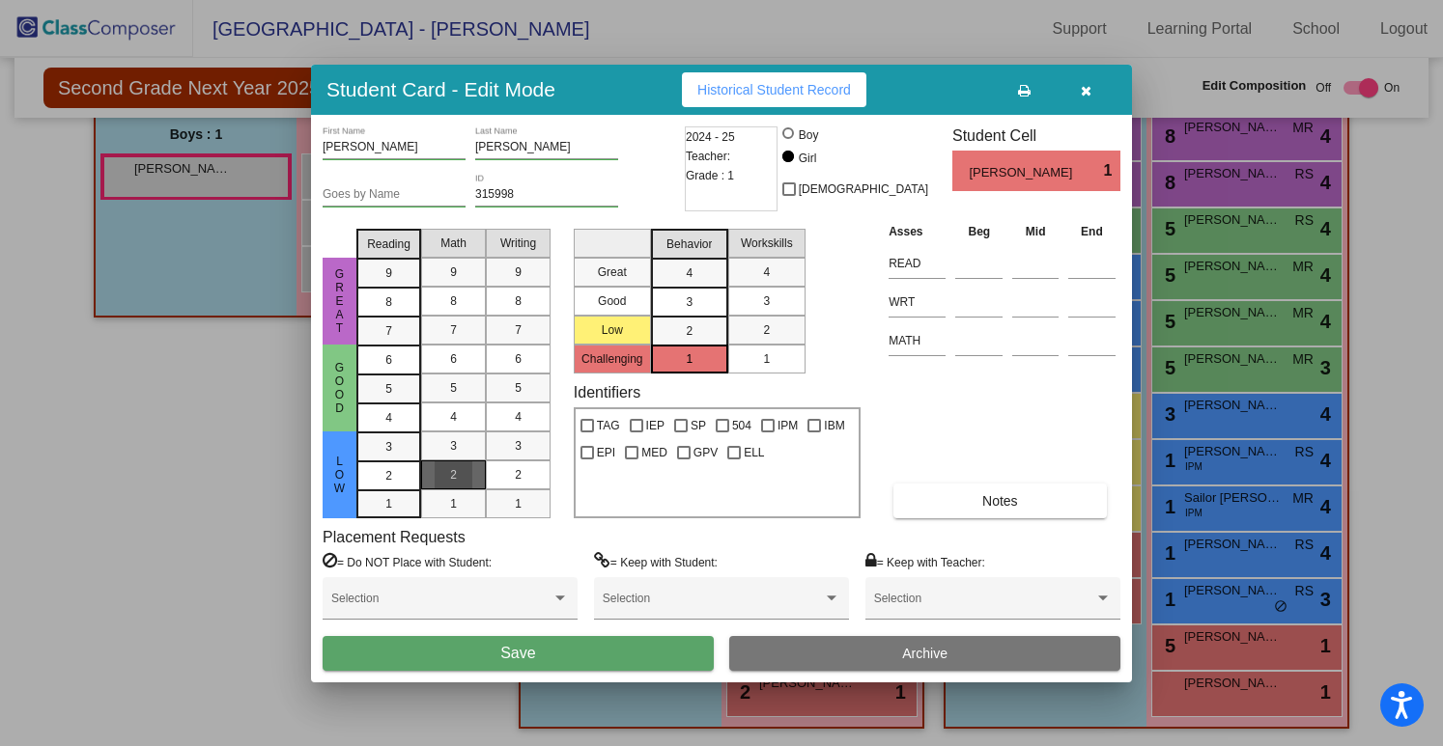
click at [456, 476] on span "2" at bounding box center [453, 474] width 7 height 17
click at [746, 360] on mat-list-option "1" at bounding box center [766, 359] width 77 height 29
click at [378, 462] on div "1" at bounding box center [389, 447] width 38 height 29
click at [501, 474] on div "2" at bounding box center [518, 475] width 38 height 29
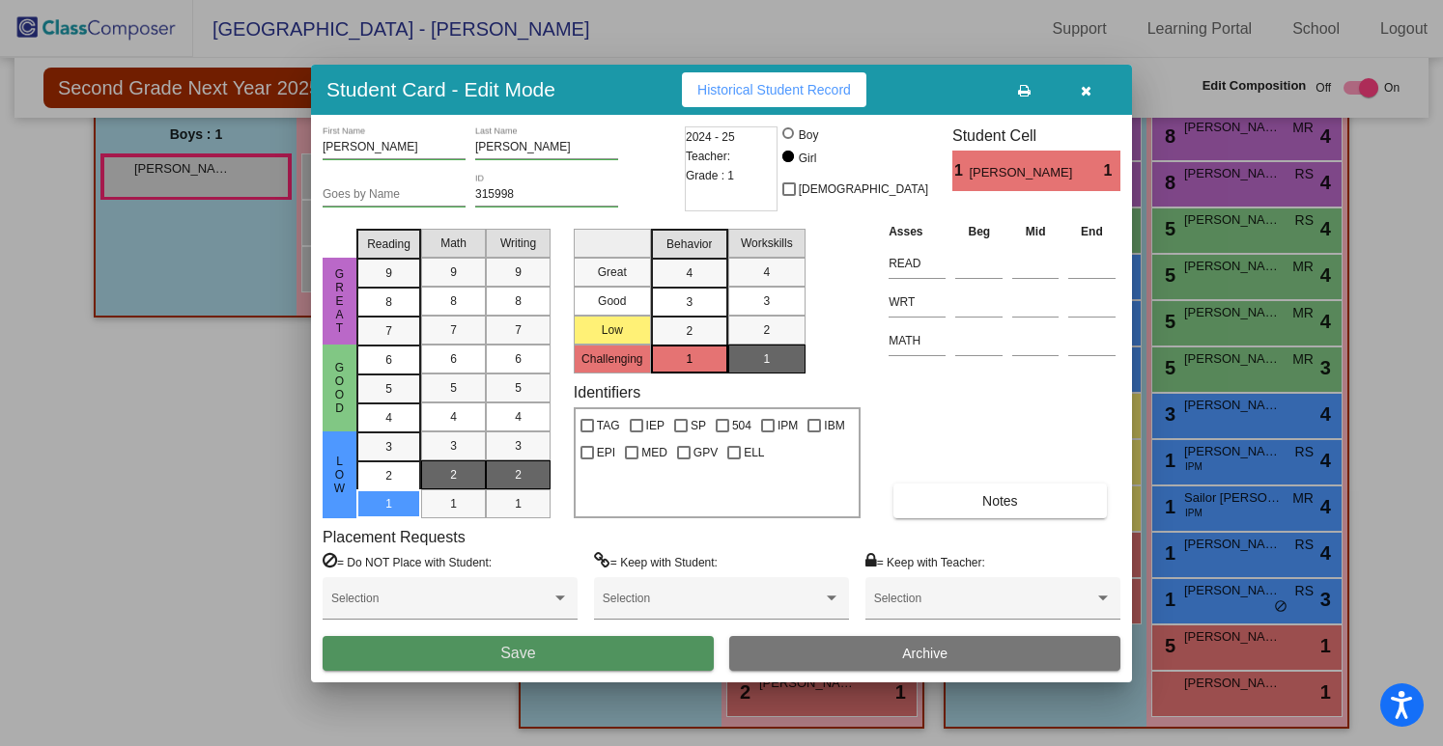
click at [453, 663] on button "Save" at bounding box center [518, 653] width 391 height 35
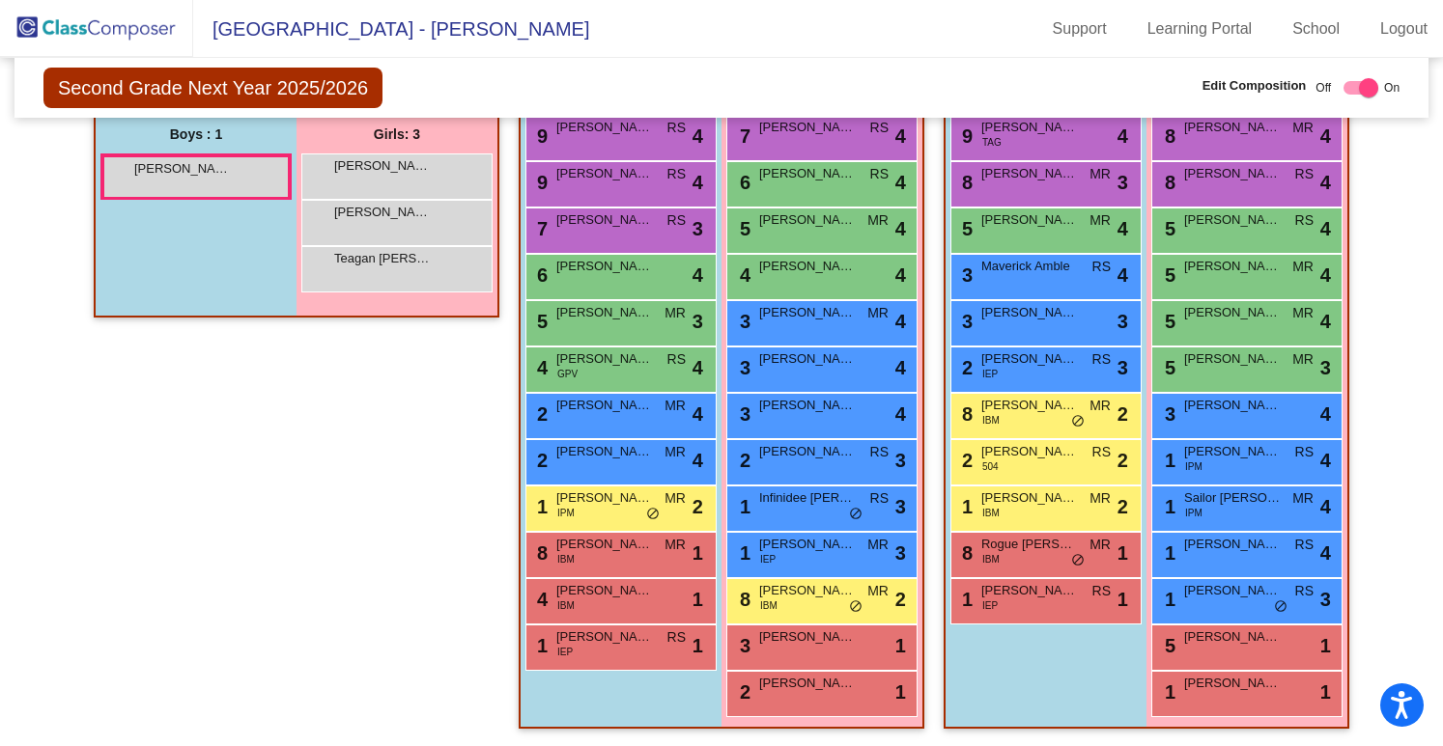
scroll to position [0, 0]
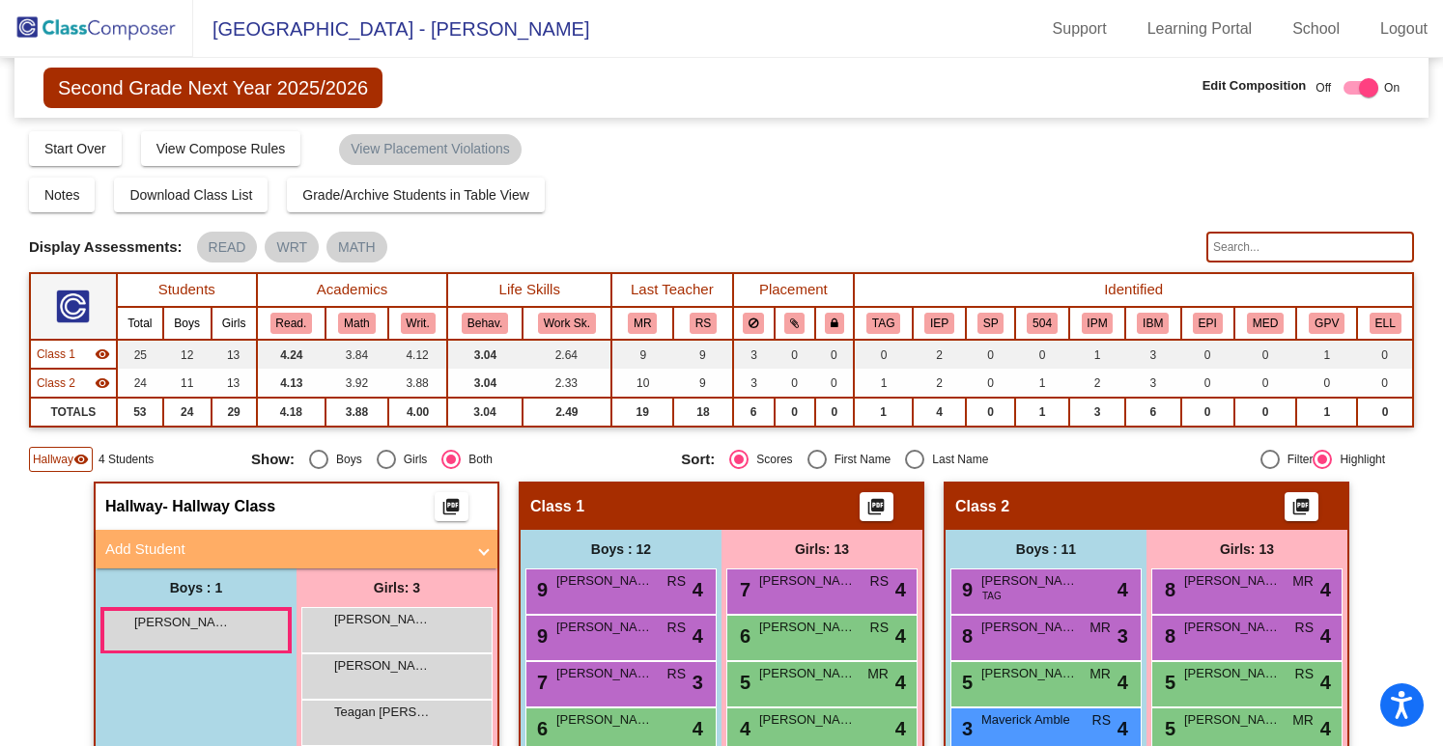
click at [93, 26] on img at bounding box center [96, 28] width 193 height 57
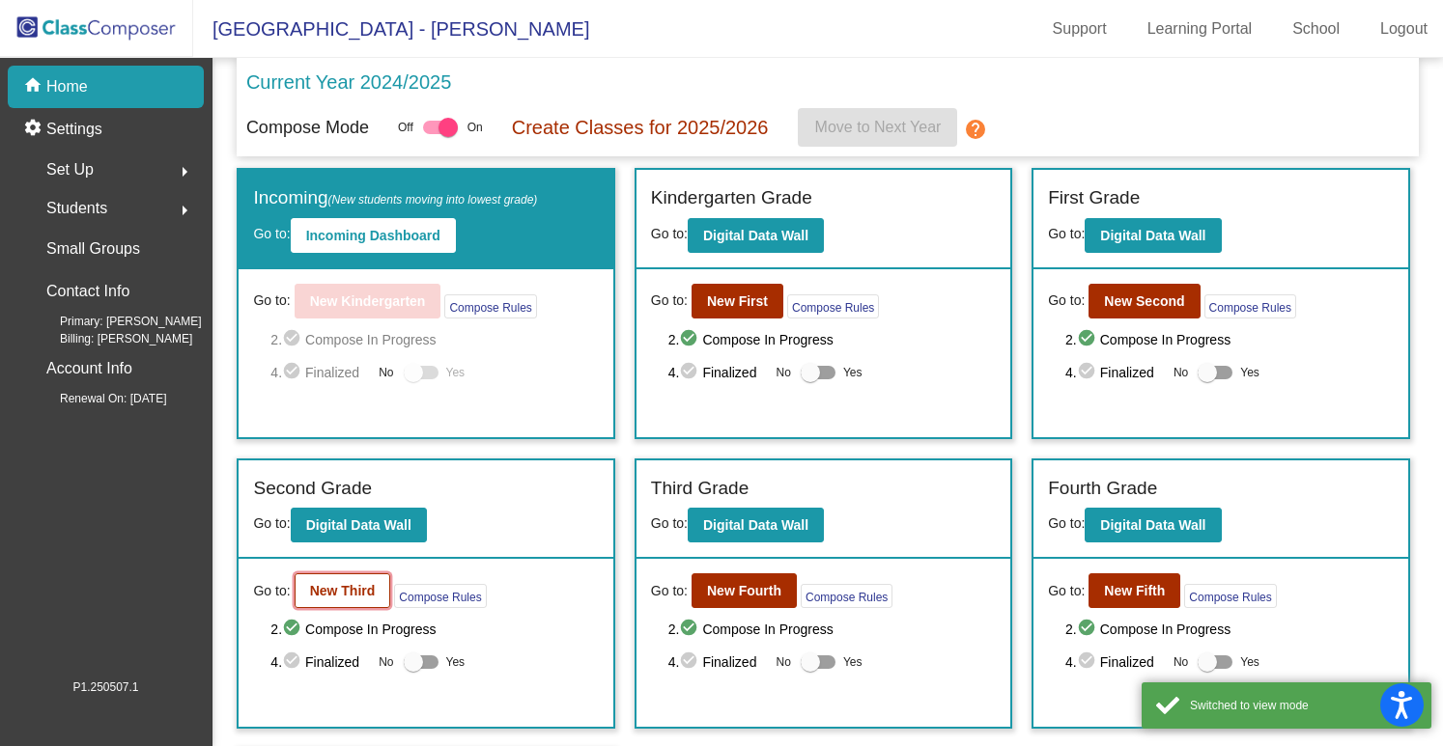
click at [333, 583] on b "New Third" at bounding box center [343, 590] width 66 height 15
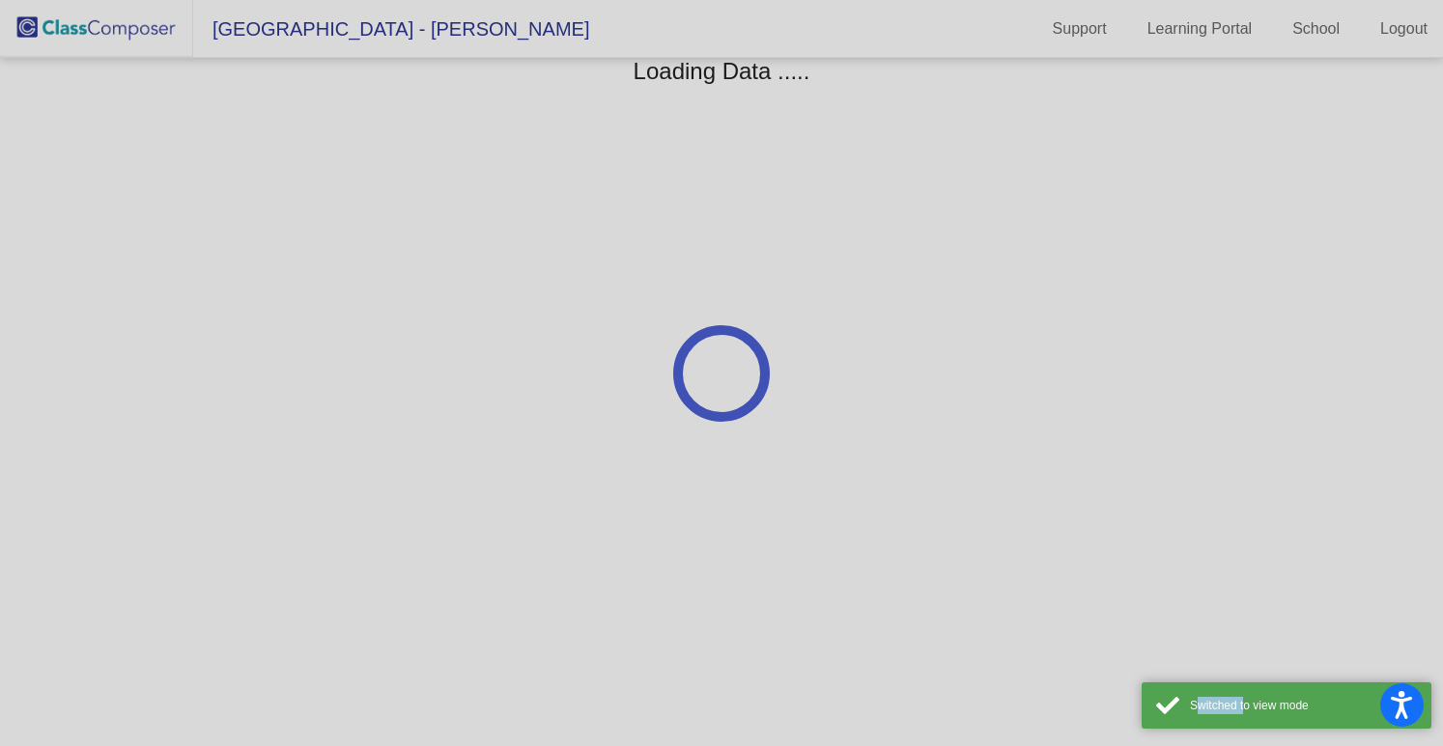
click at [333, 582] on div at bounding box center [721, 373] width 1443 height 746
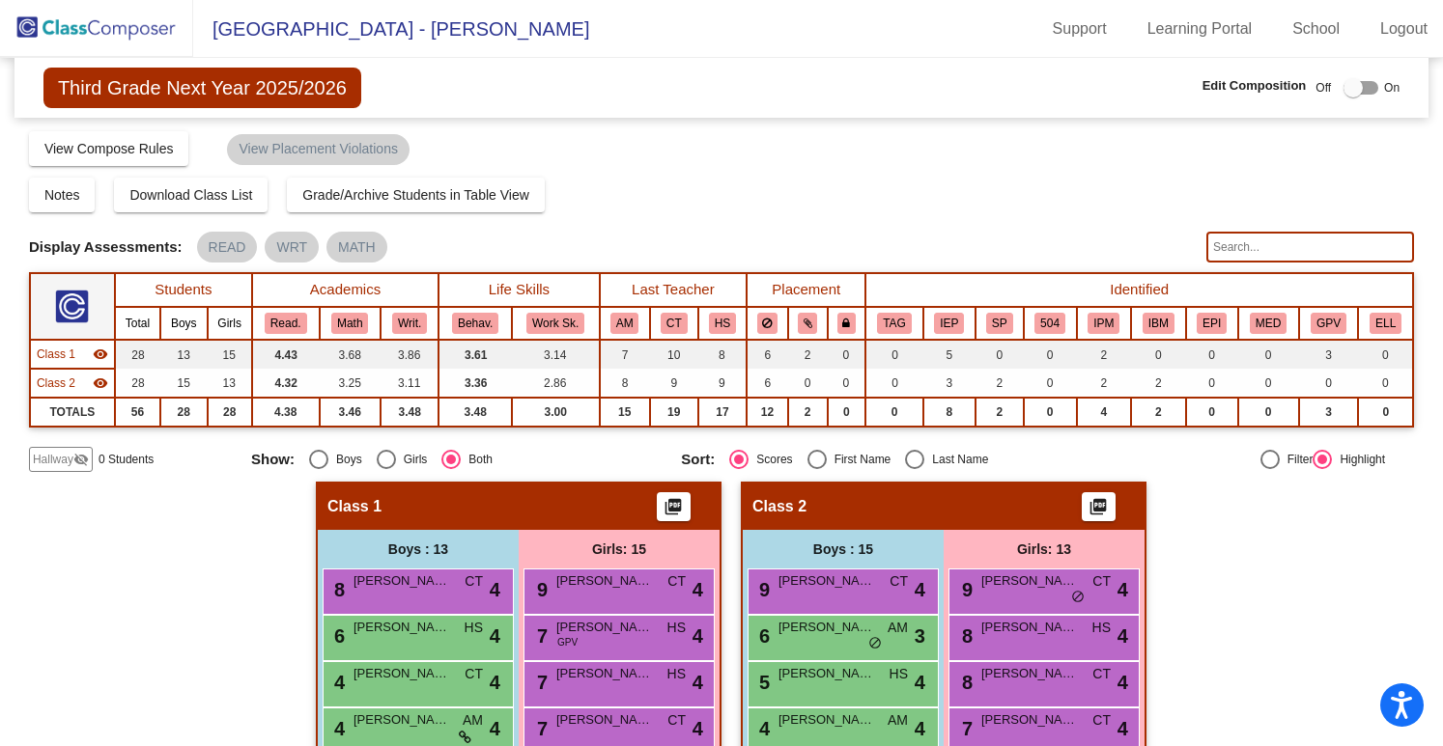
click at [107, 45] on img at bounding box center [96, 28] width 193 height 57
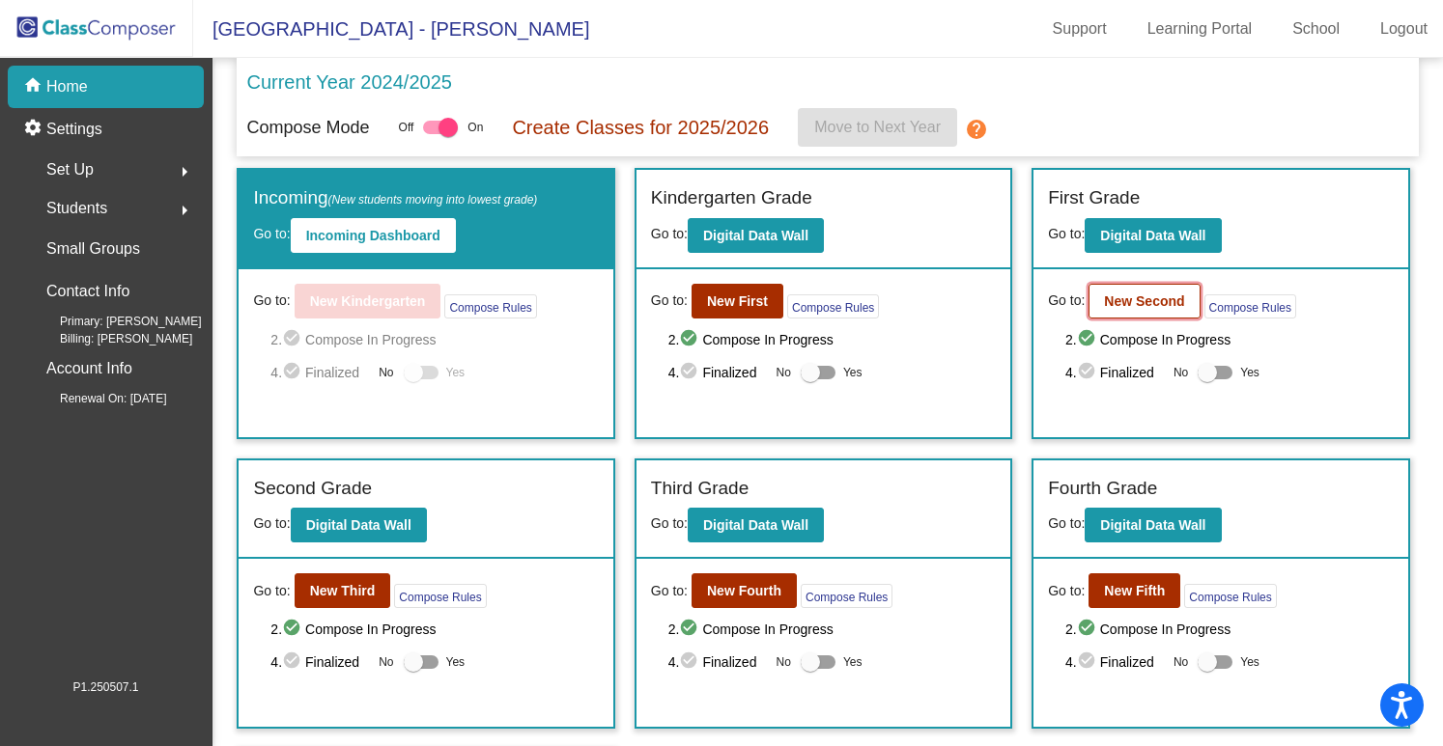
click at [1159, 295] on b "New Second" at bounding box center [1144, 301] width 80 height 15
